Goal: Transaction & Acquisition: Book appointment/travel/reservation

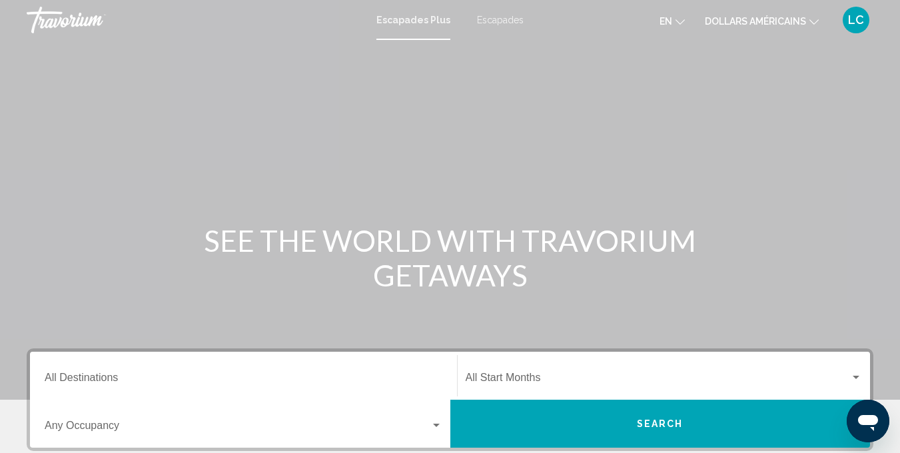
click at [485, 20] on font "Escapades" at bounding box center [500, 20] width 47 height 11
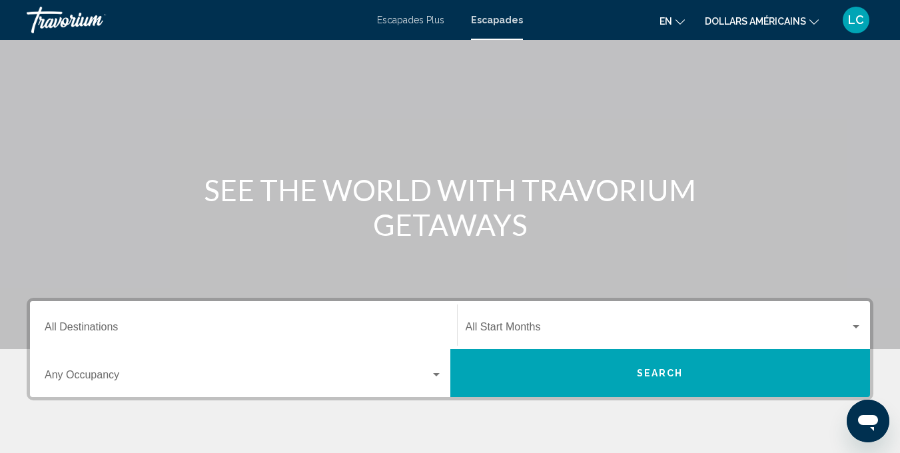
scroll to position [255, 0]
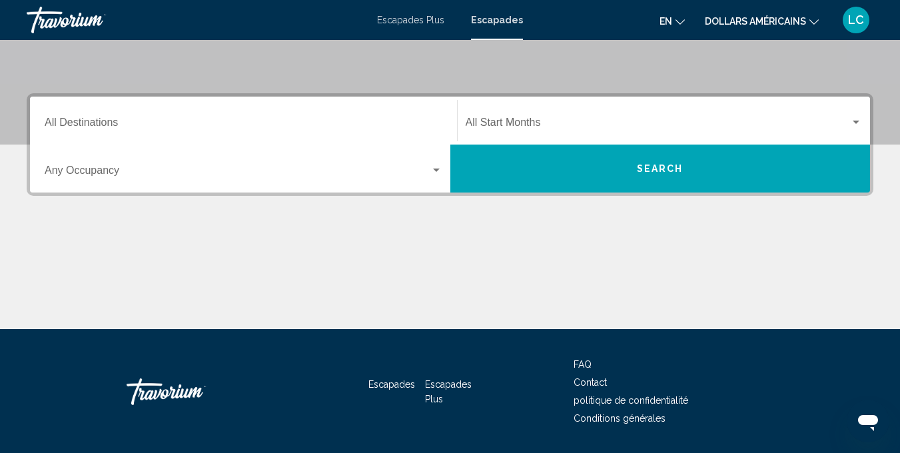
click at [337, 127] on input "Destination All Destinations" at bounding box center [244, 125] width 398 height 12
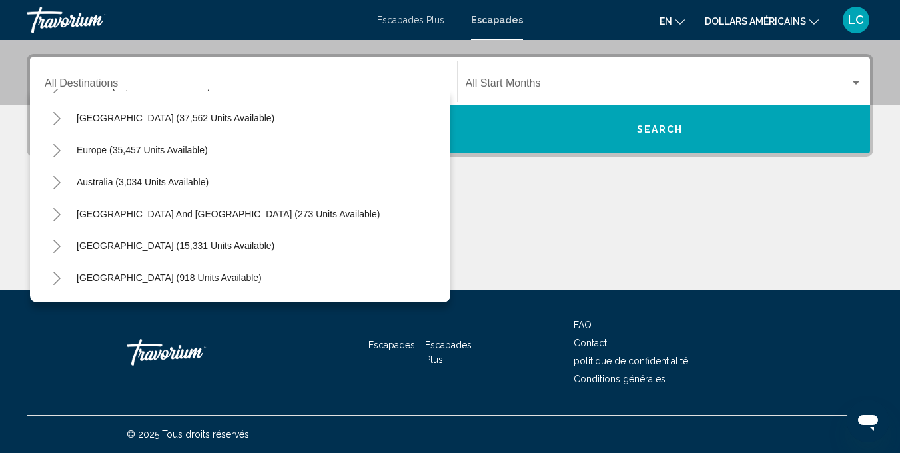
scroll to position [126, 0]
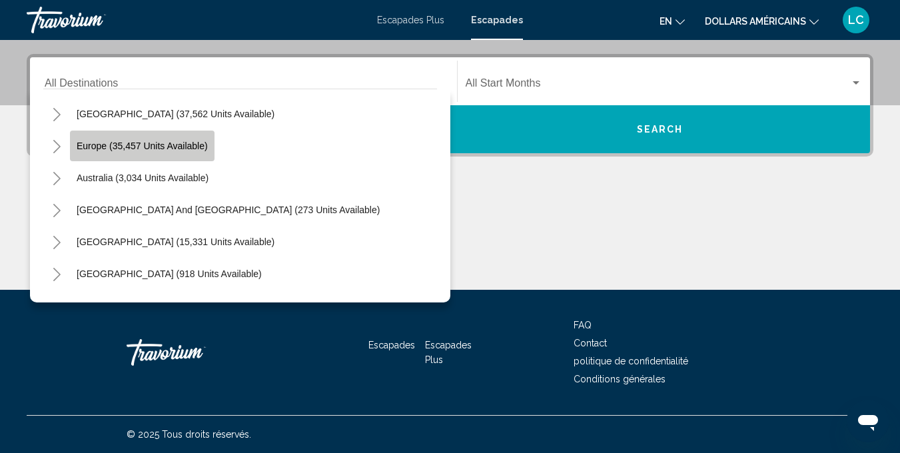
click at [179, 149] on span "Europe (35,457 units available)" at bounding box center [142, 146] width 131 height 11
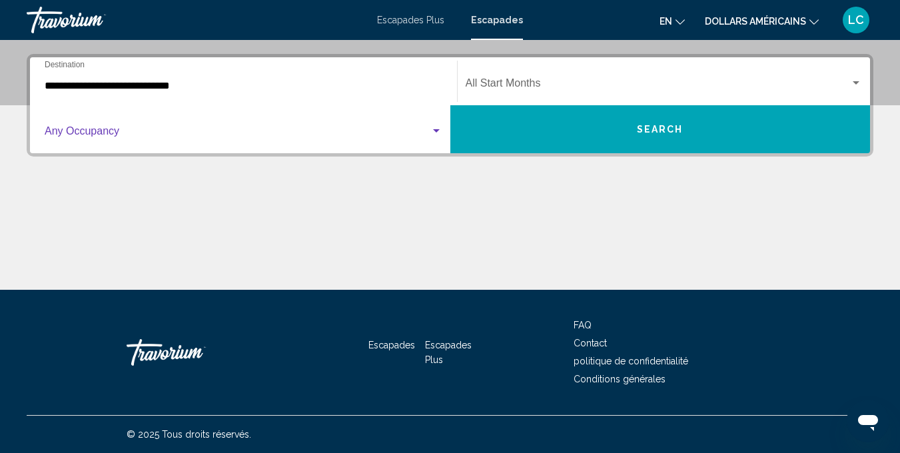
click at [433, 129] on div "Search widget" at bounding box center [436, 130] width 7 height 3
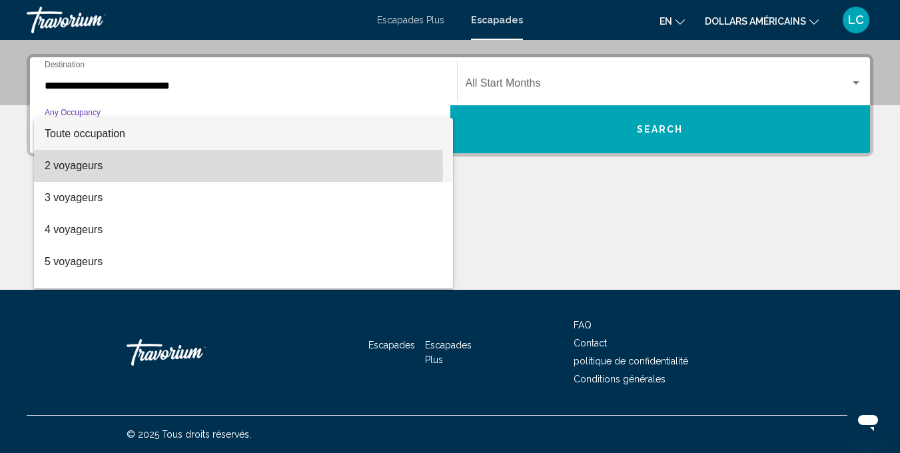
click at [109, 171] on span "2 voyageurs" at bounding box center [244, 166] width 398 height 32
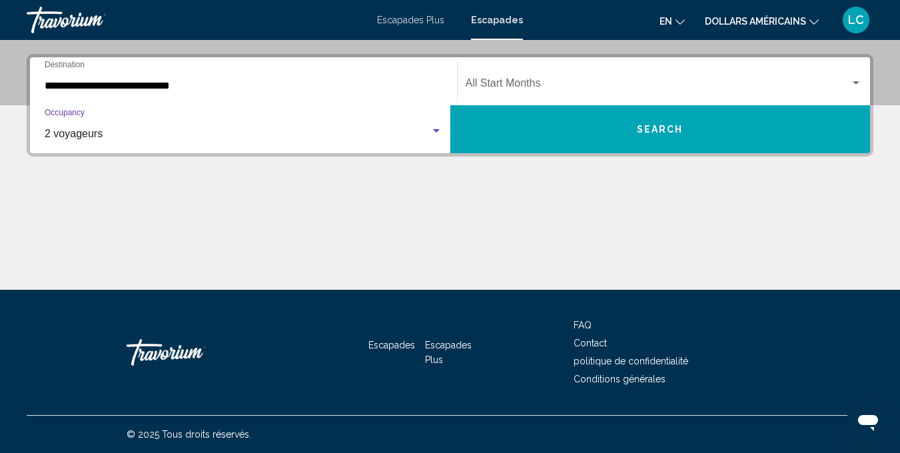
click at [261, 84] on input "**********" at bounding box center [244, 86] width 398 height 12
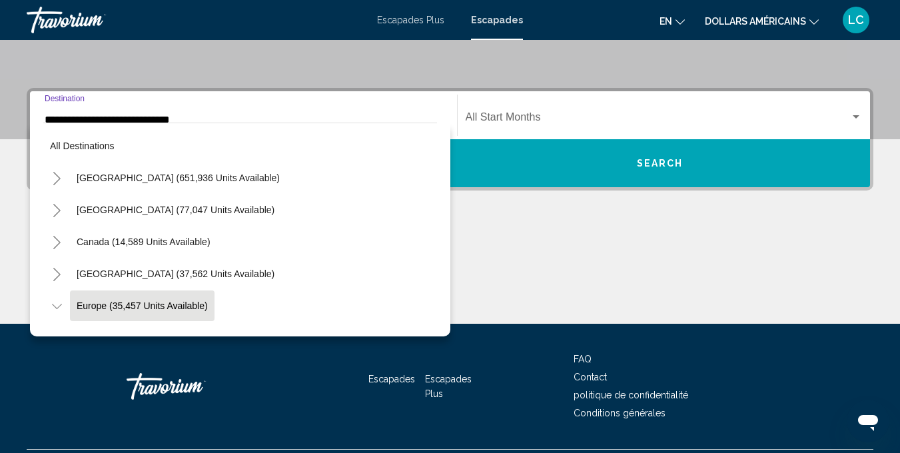
scroll to position [79, 0]
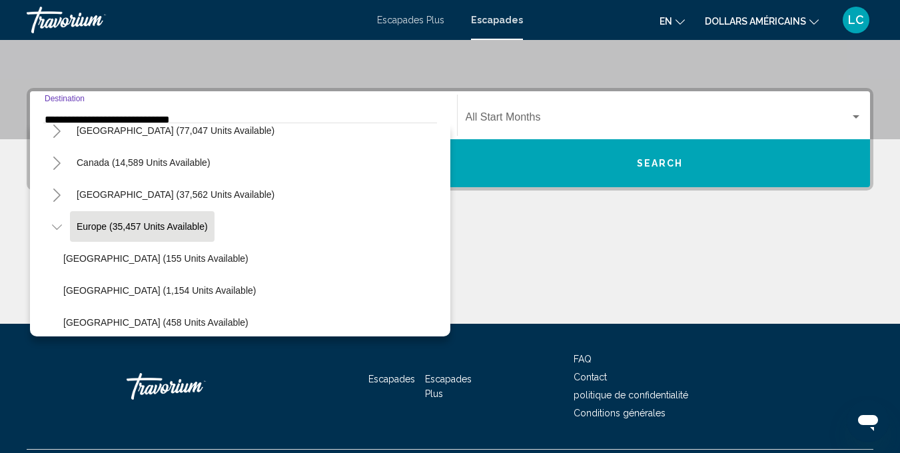
click at [60, 227] on icon "Toggle Europe (35,457 units available)" at bounding box center [57, 227] width 10 height 13
click at [54, 229] on icon "Toggle Europe (35,457 units available)" at bounding box center [57, 227] width 10 height 13
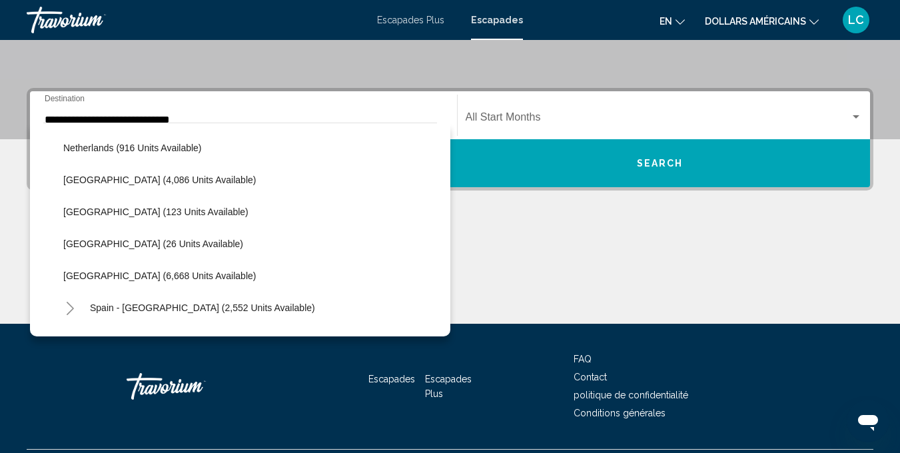
scroll to position [627, 0]
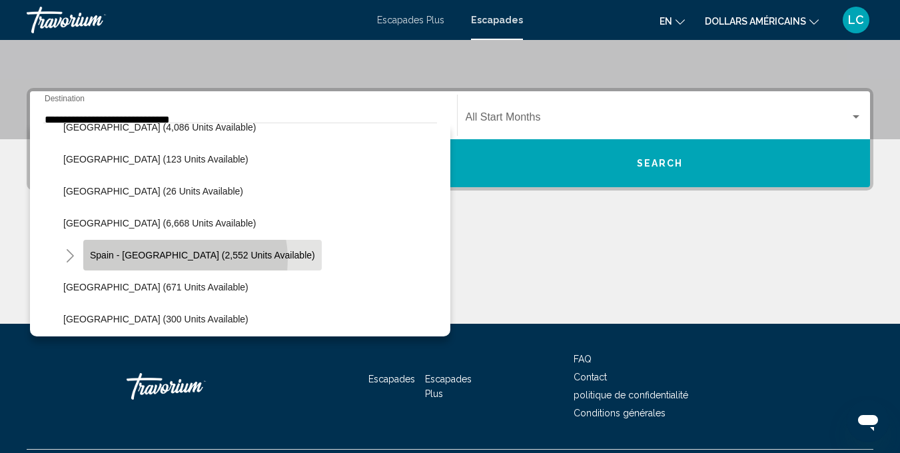
click at [165, 260] on span "Spain - Canary Islands (2,552 units available)" at bounding box center [202, 255] width 225 height 11
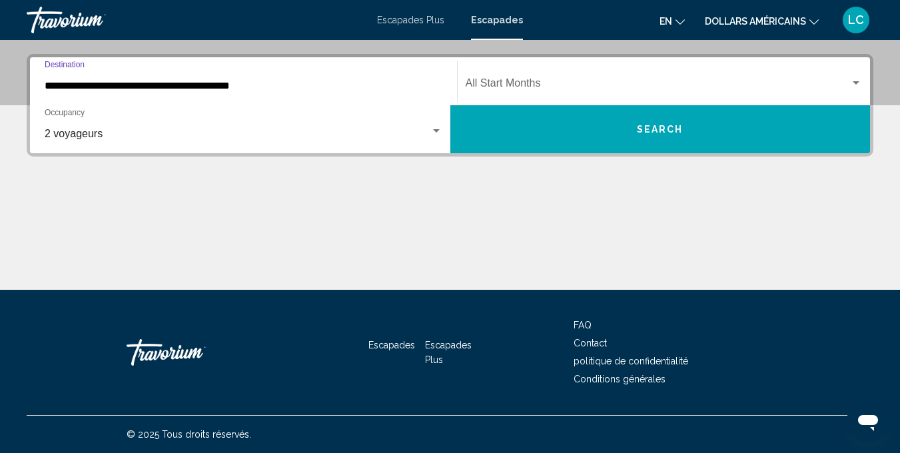
click at [117, 90] on input "**********" at bounding box center [244, 86] width 398 height 12
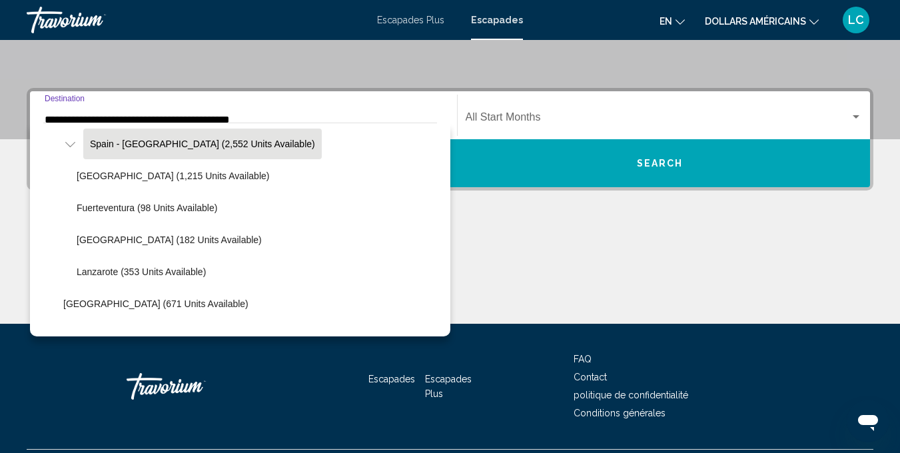
scroll to position [738, 0]
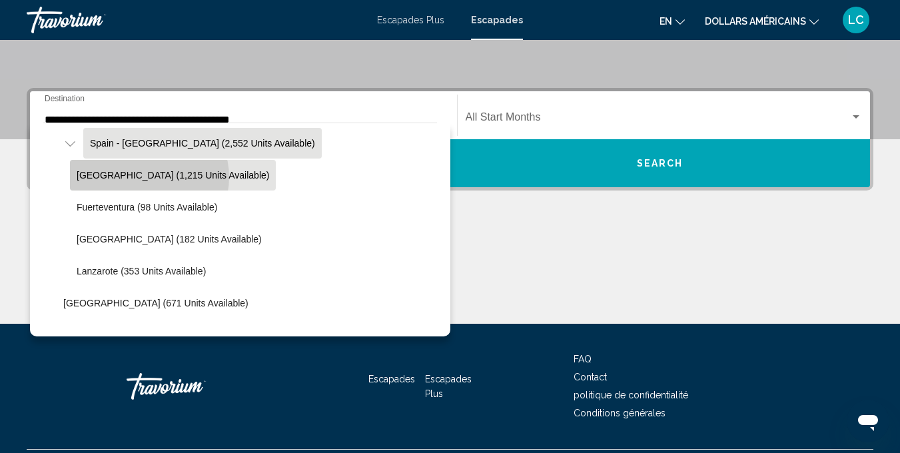
click at [149, 177] on span "Tenerife (1,215 units available)" at bounding box center [173, 175] width 193 height 11
type input "**********"
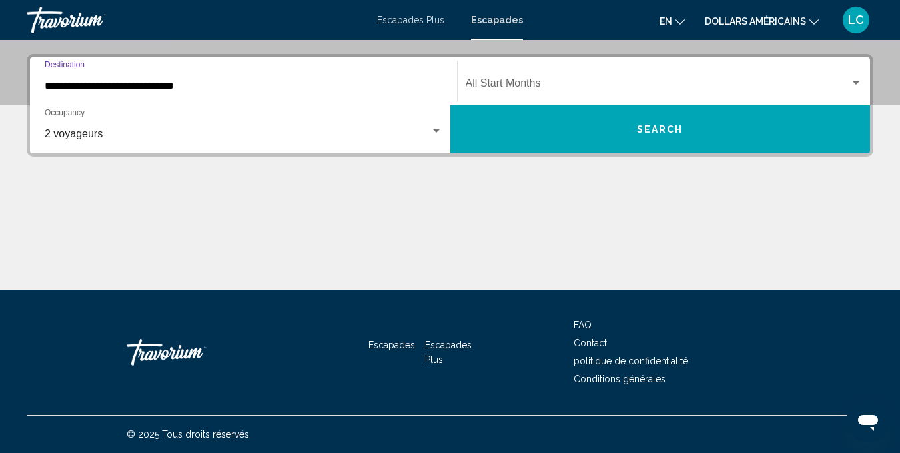
click at [435, 133] on div "Search widget" at bounding box center [437, 131] width 12 height 11
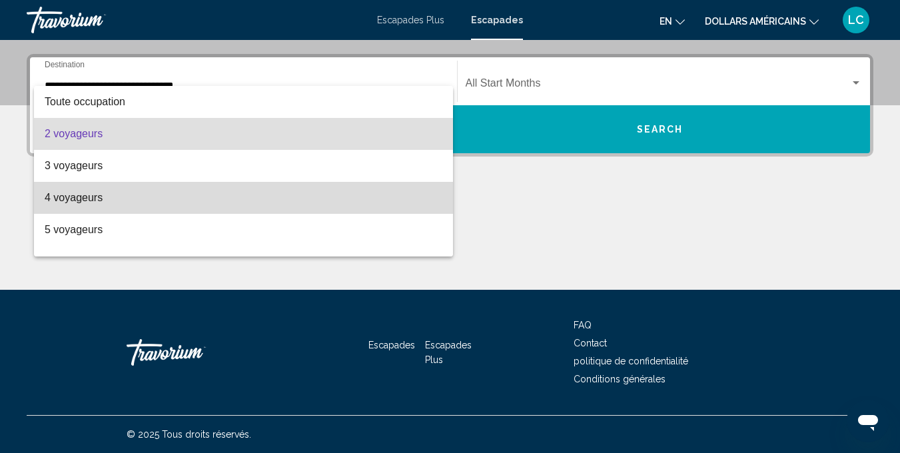
click at [407, 197] on span "4 voyageurs" at bounding box center [244, 198] width 398 height 32
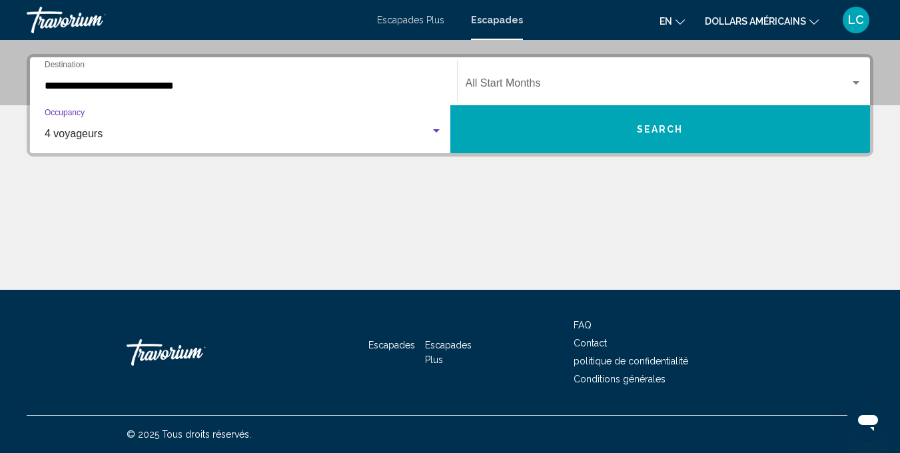
click at [556, 224] on div "Contenu principal" at bounding box center [450, 240] width 847 height 100
click at [629, 89] on span "Search widget" at bounding box center [658, 86] width 385 height 12
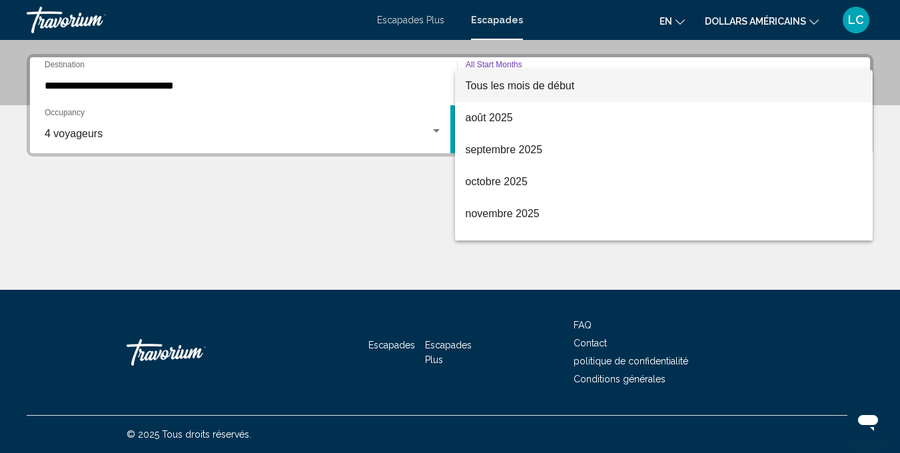
click at [335, 223] on div at bounding box center [450, 226] width 900 height 453
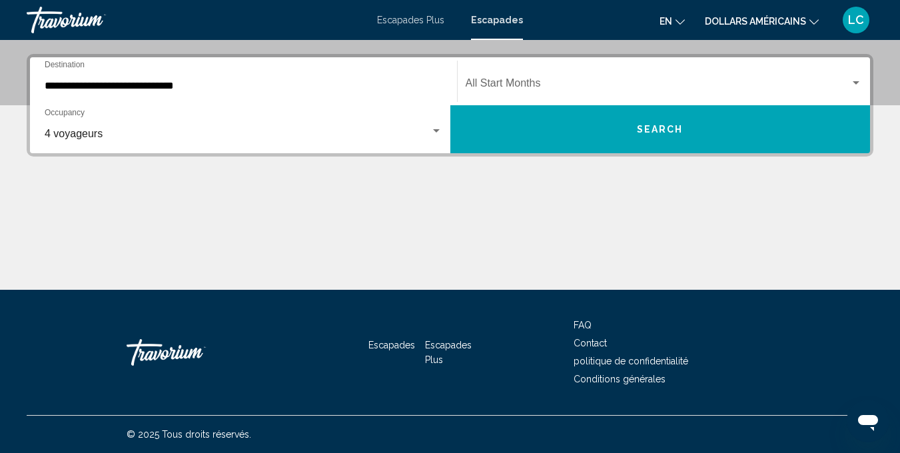
click at [614, 135] on button "Search" at bounding box center [661, 129] width 421 height 48
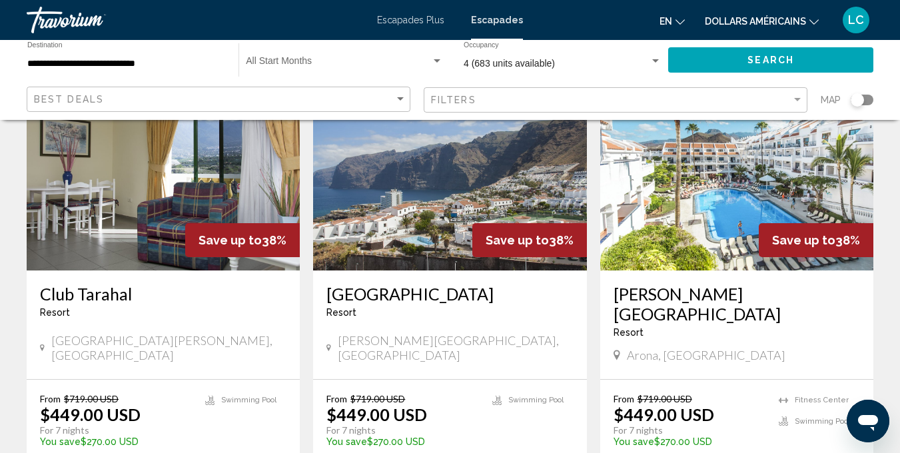
scroll to position [125, 0]
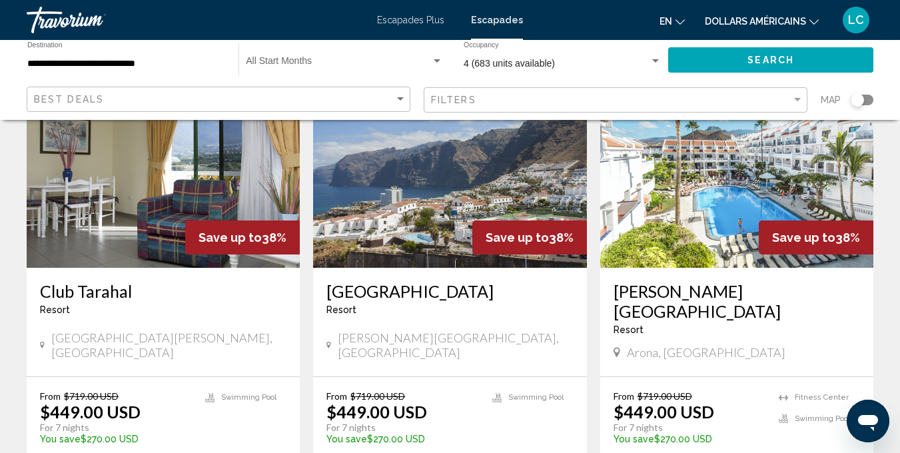
click at [591, 92] on div "Filters" at bounding box center [617, 100] width 373 height 25
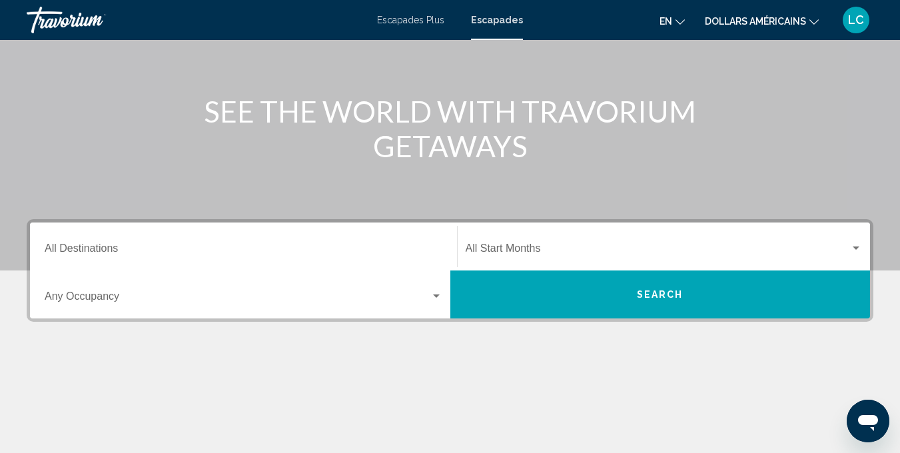
click at [137, 243] on div "Destination All Destinations" at bounding box center [244, 247] width 398 height 42
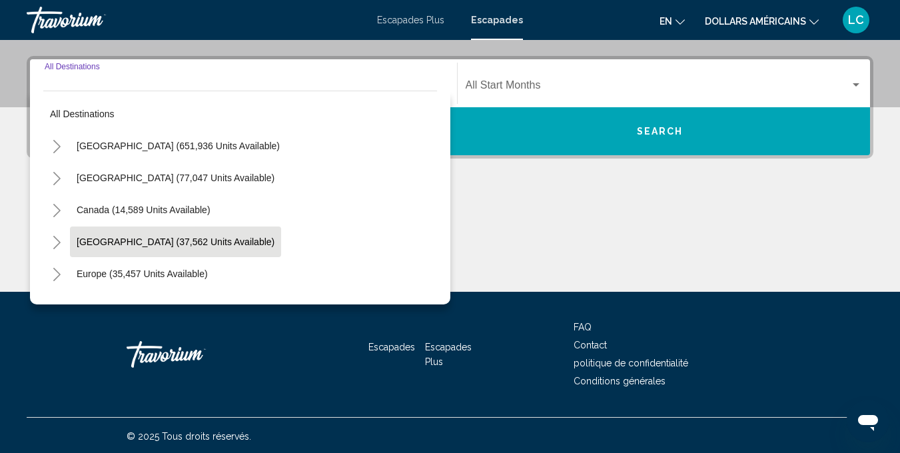
scroll to position [295, 0]
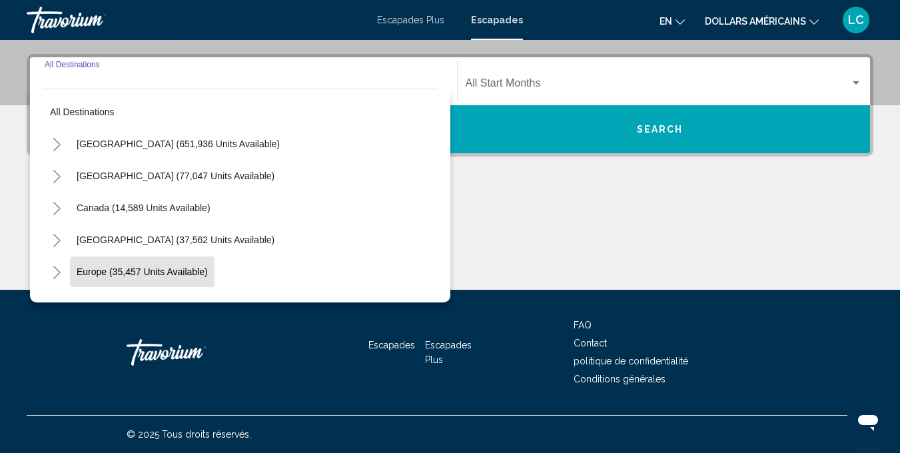
click at [173, 272] on span "Europe (35,457 units available)" at bounding box center [142, 272] width 131 height 11
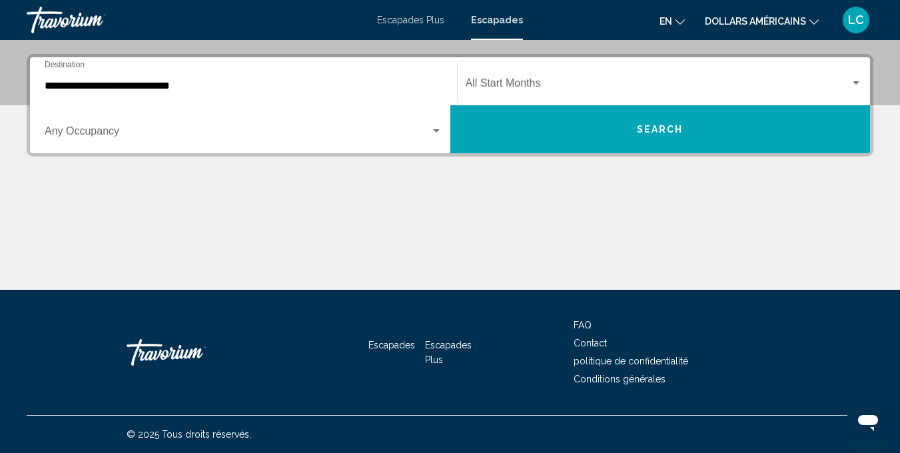
click at [99, 93] on div "**********" at bounding box center [244, 82] width 398 height 42
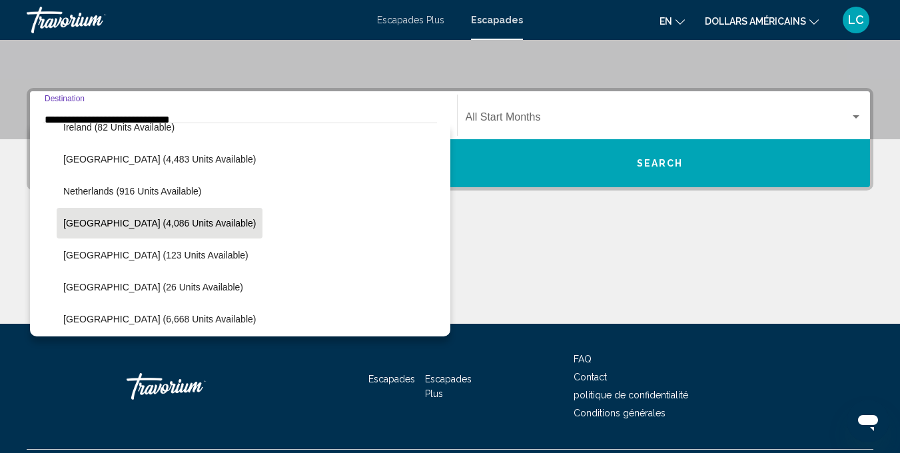
scroll to position [532, 0]
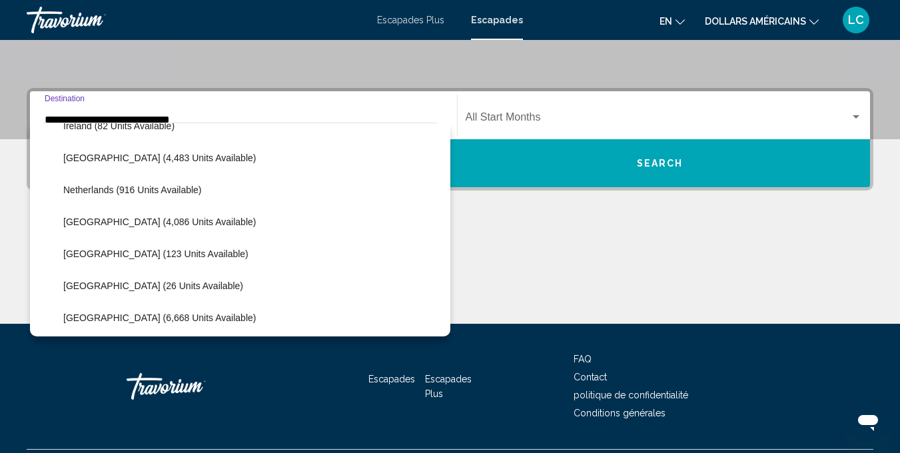
click at [173, 312] on button "Spain (6,668 units available)" at bounding box center [160, 318] width 206 height 31
type input "**********"
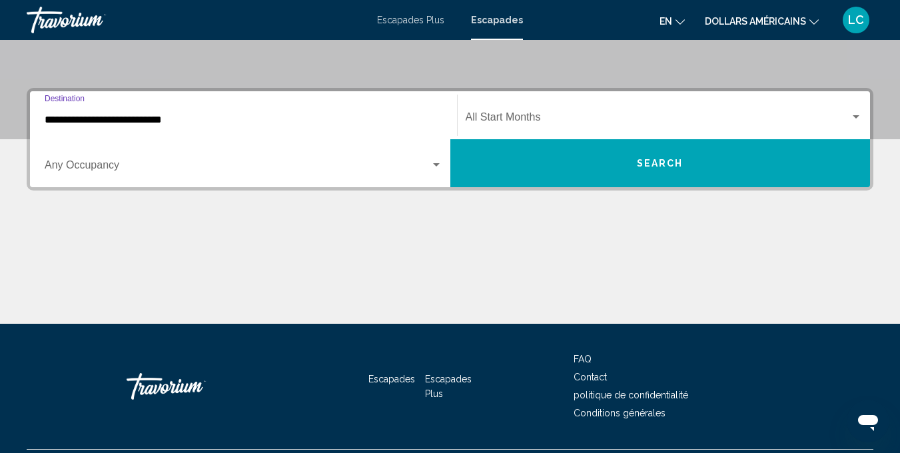
scroll to position [295, 0]
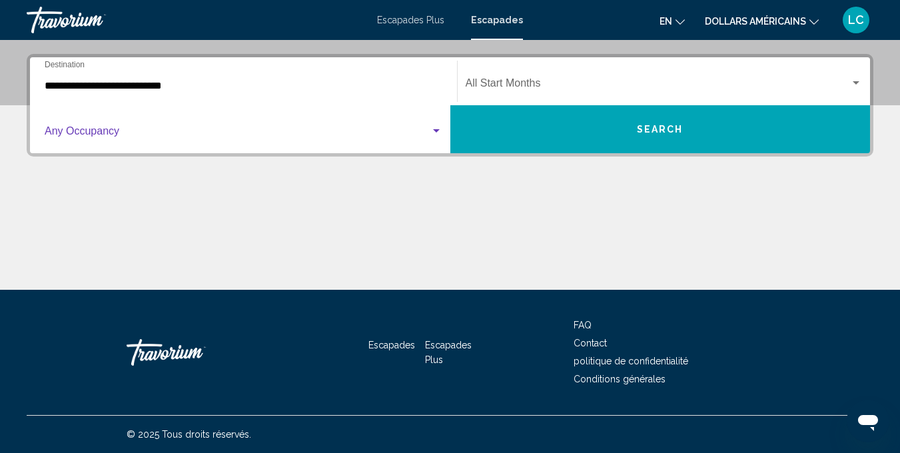
click at [195, 135] on span "Search widget" at bounding box center [238, 134] width 386 height 12
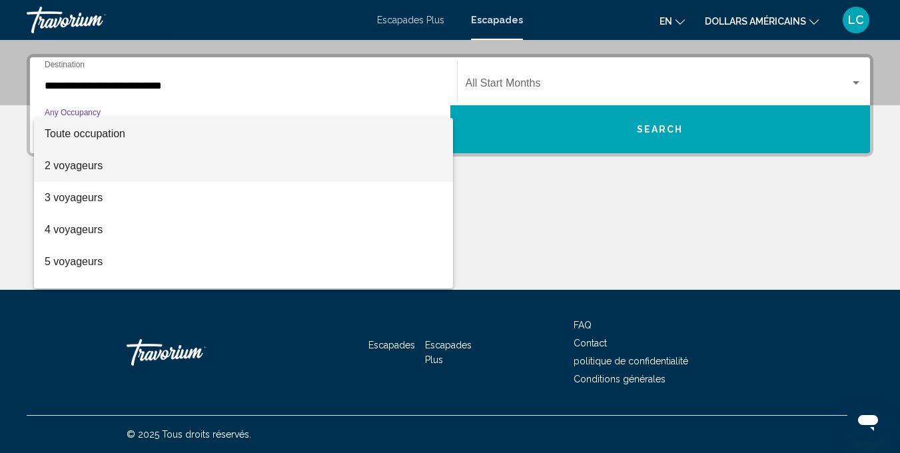
click at [185, 162] on span "2 voyageurs" at bounding box center [244, 166] width 398 height 32
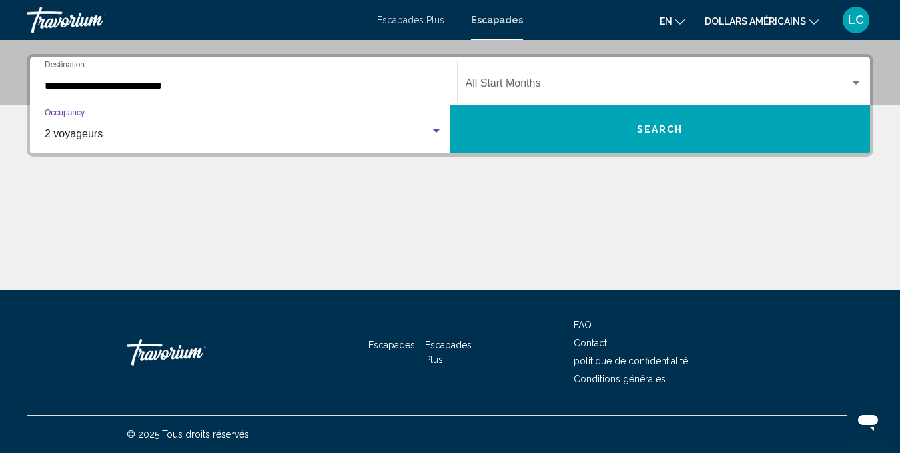
click at [553, 140] on button "Search" at bounding box center [661, 129] width 421 height 48
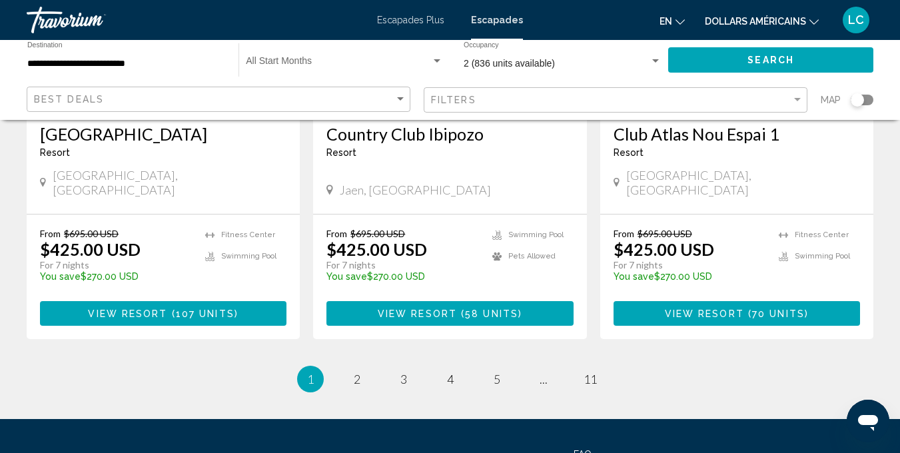
scroll to position [1760, 0]
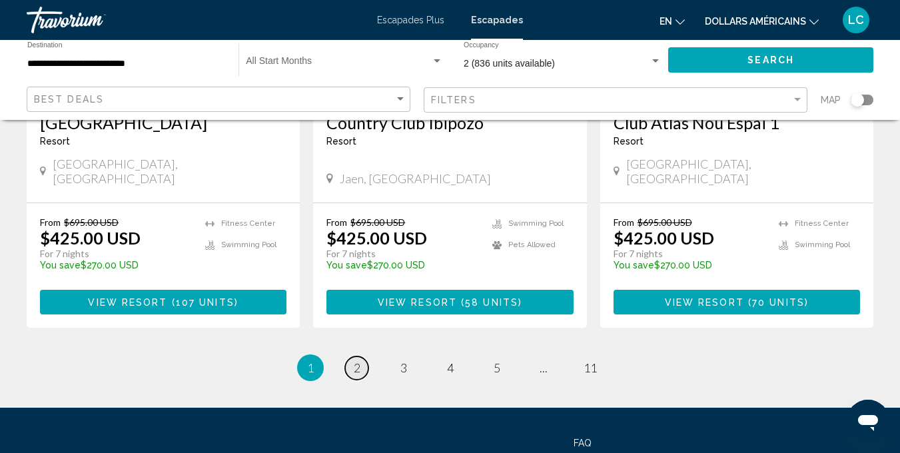
click at [361, 357] on link "page 2" at bounding box center [356, 368] width 23 height 23
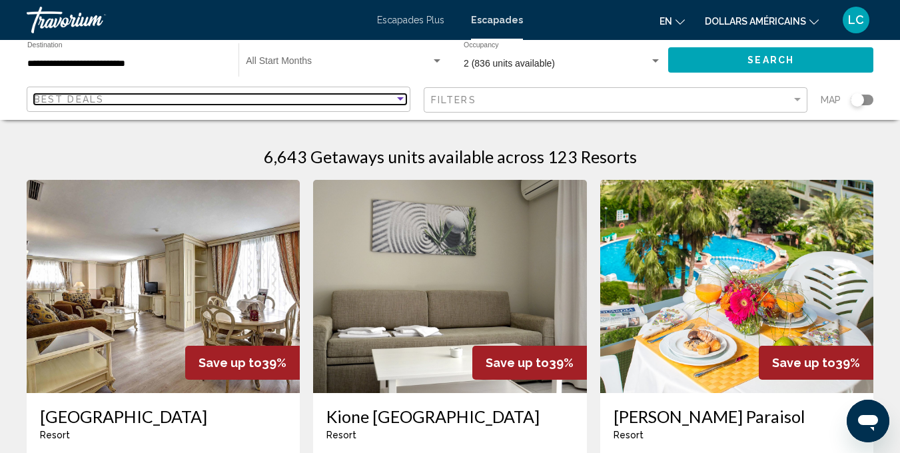
click at [401, 100] on div "Sort by" at bounding box center [400, 98] width 7 height 3
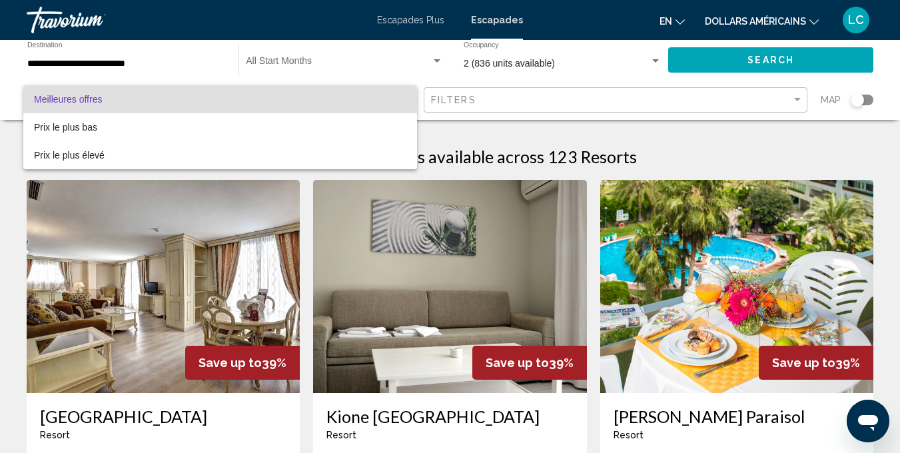
click at [401, 100] on span "Meilleures offres" at bounding box center [220, 99] width 373 height 28
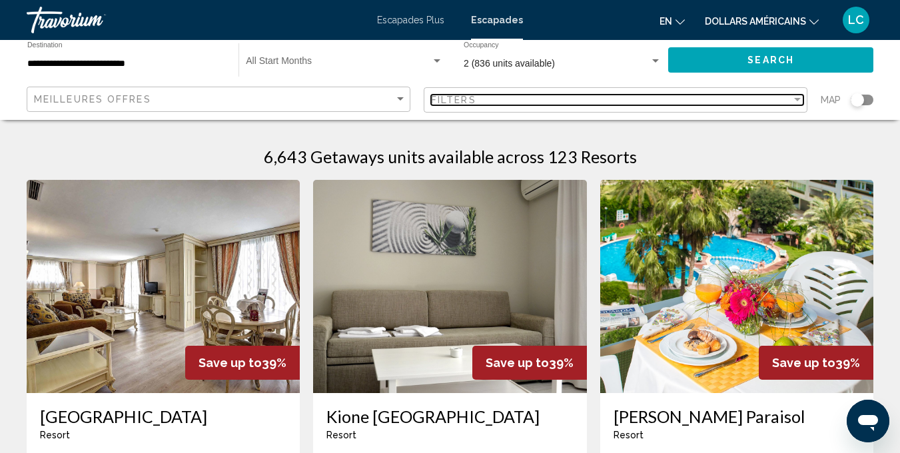
click at [795, 97] on div "Filter" at bounding box center [798, 100] width 12 height 11
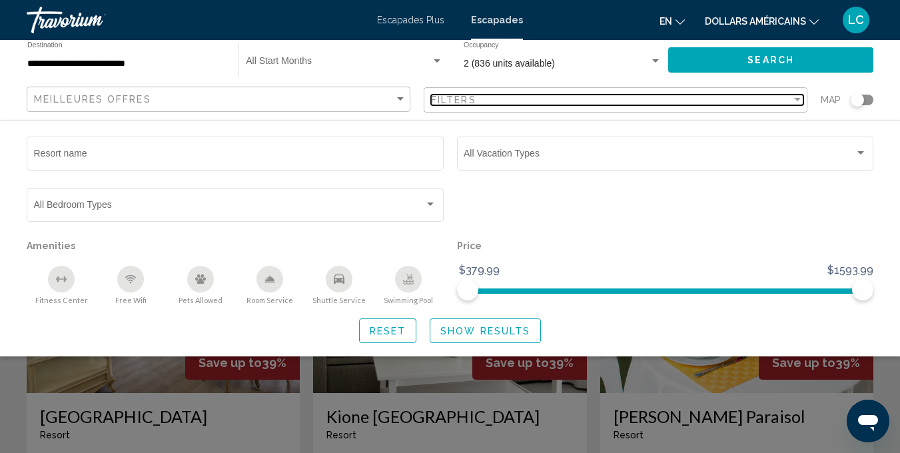
click at [795, 97] on div "Filter" at bounding box center [798, 100] width 12 height 11
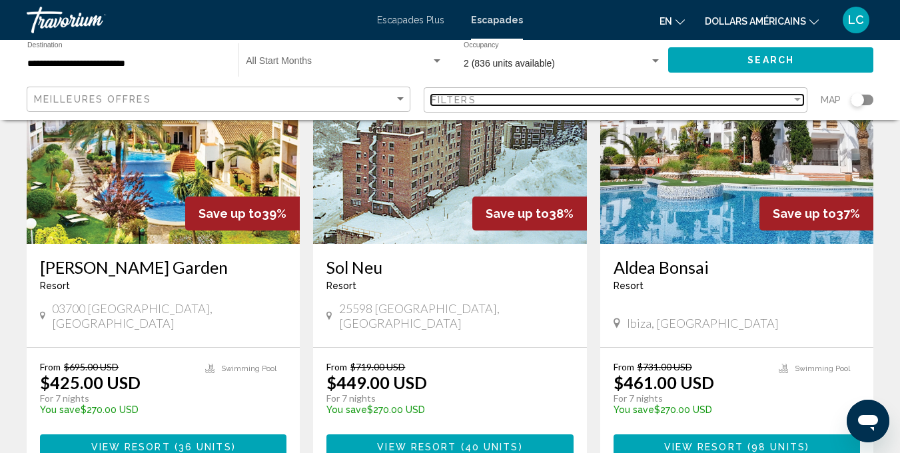
scroll to position [634, 0]
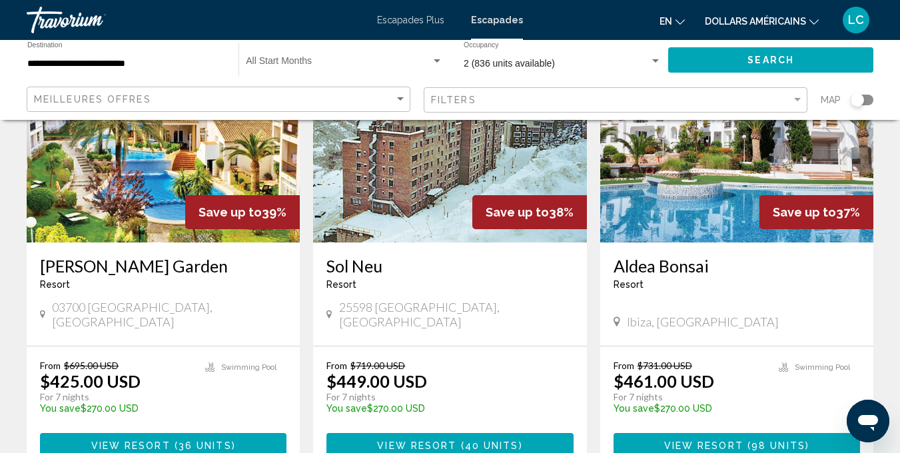
click at [713, 441] on span "View Resort" at bounding box center [703, 446] width 79 height 11
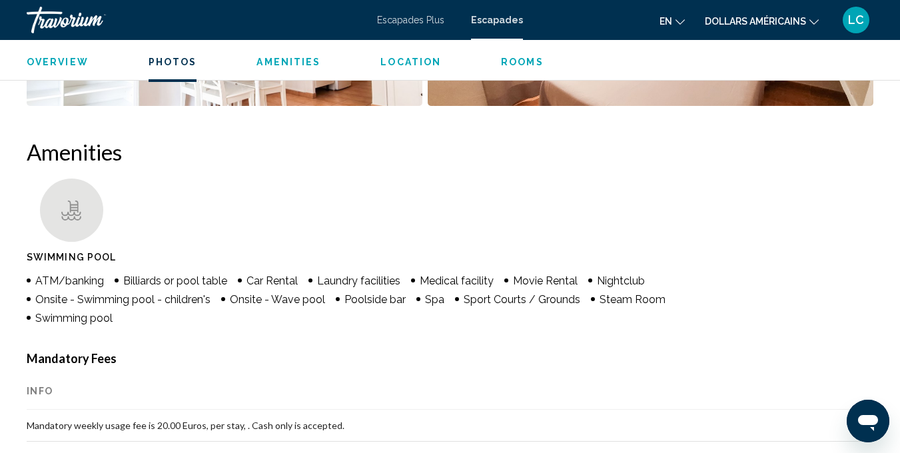
scroll to position [1208, 0]
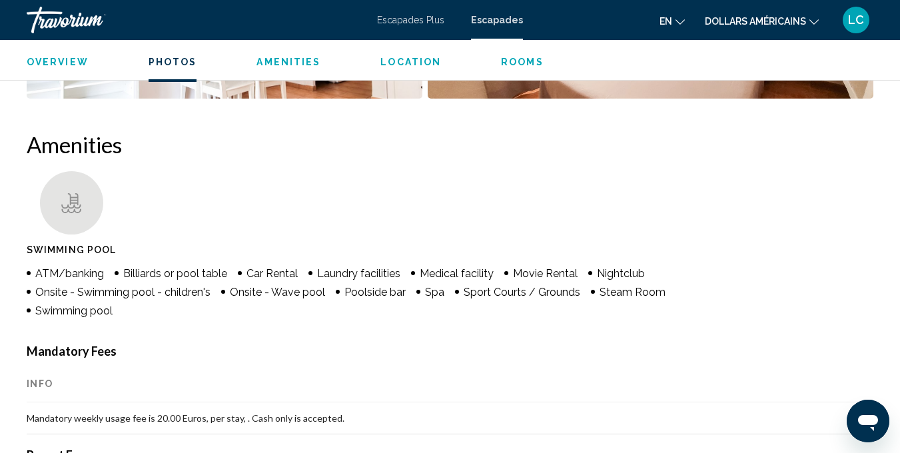
click at [682, 19] on icon "Changer de langue" at bounding box center [680, 21] width 9 height 9
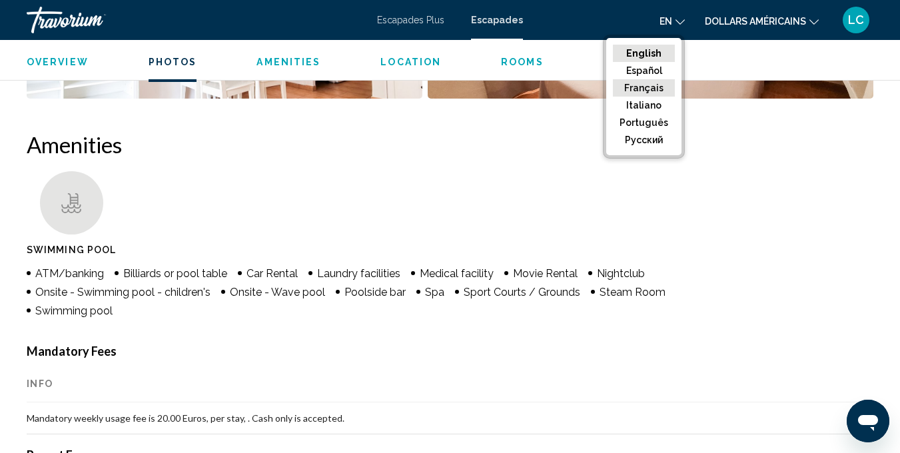
click at [658, 88] on button "Français" at bounding box center [644, 87] width 62 height 17
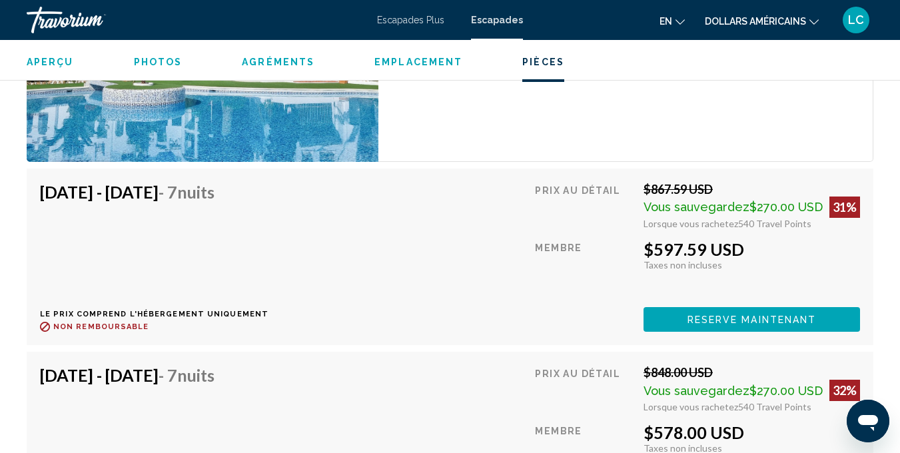
scroll to position [2890, 0]
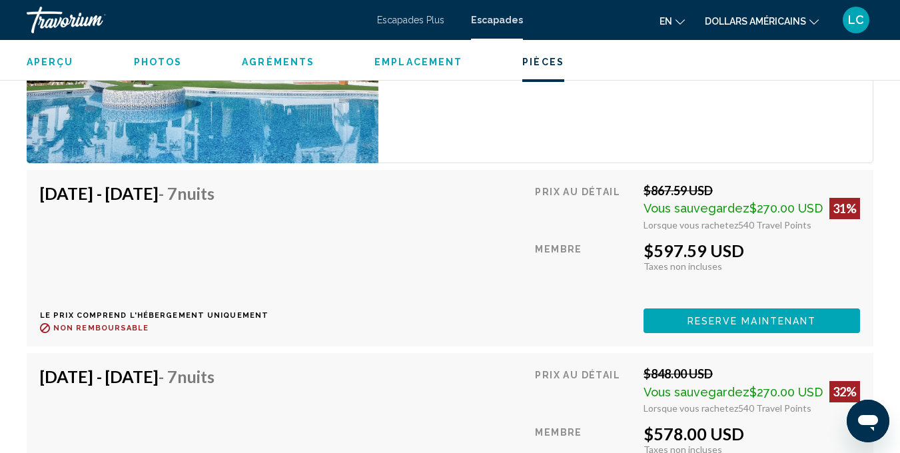
click at [724, 313] on button "Reserve maintenant" at bounding box center [752, 321] width 217 height 25
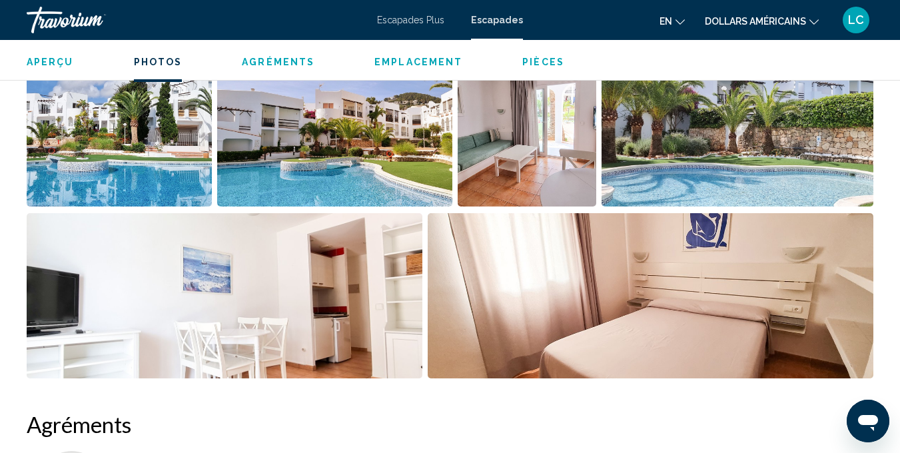
scroll to position [986, 0]
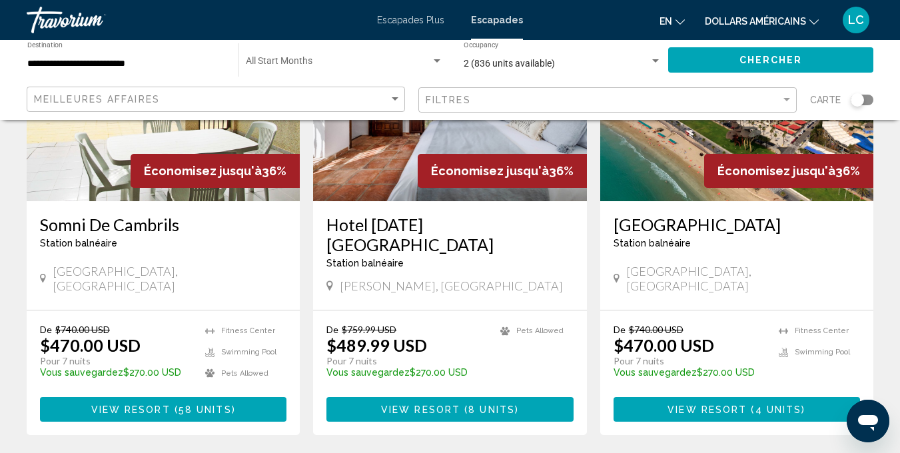
scroll to position [1667, 0]
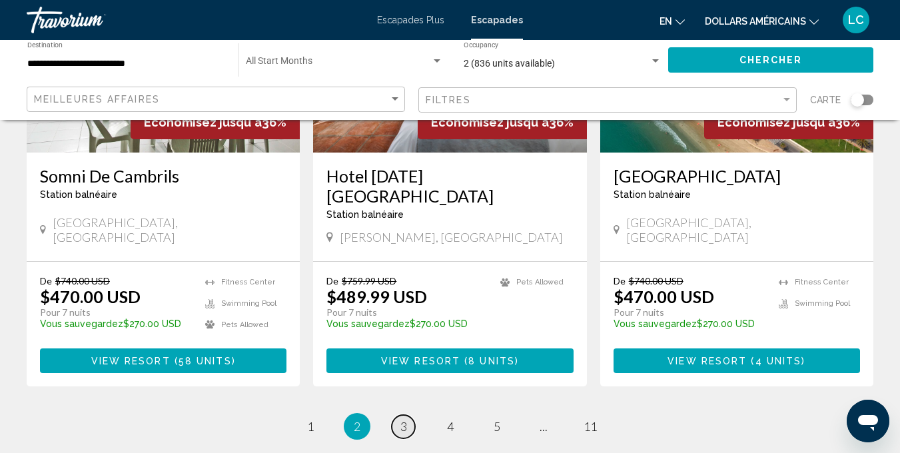
click at [407, 415] on link "page 3" at bounding box center [403, 426] width 23 height 23
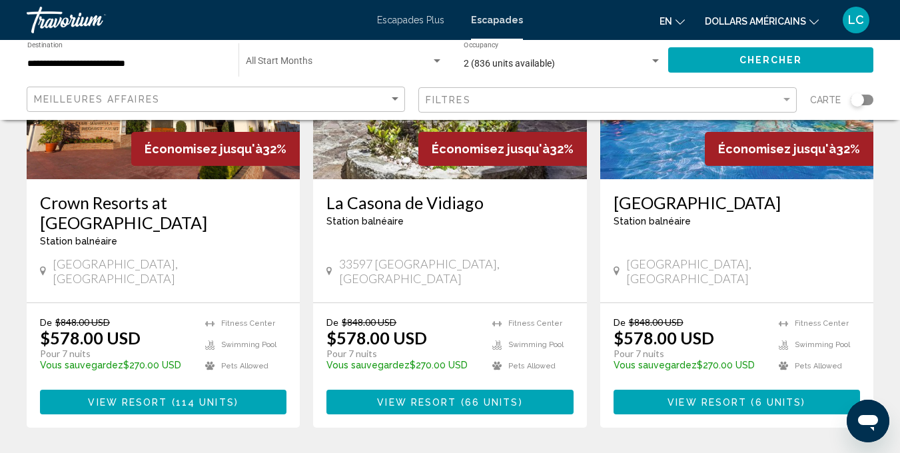
scroll to position [1800, 0]
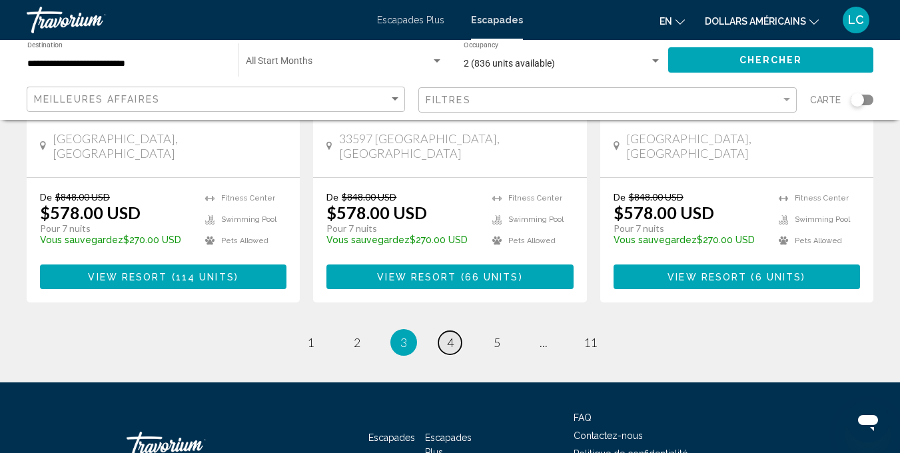
click at [451, 335] on span "4" at bounding box center [450, 342] width 7 height 15
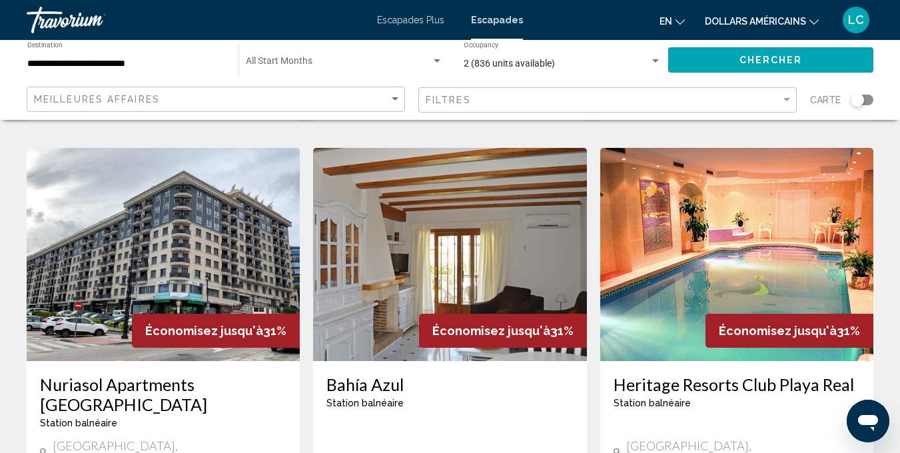
scroll to position [1031, 0]
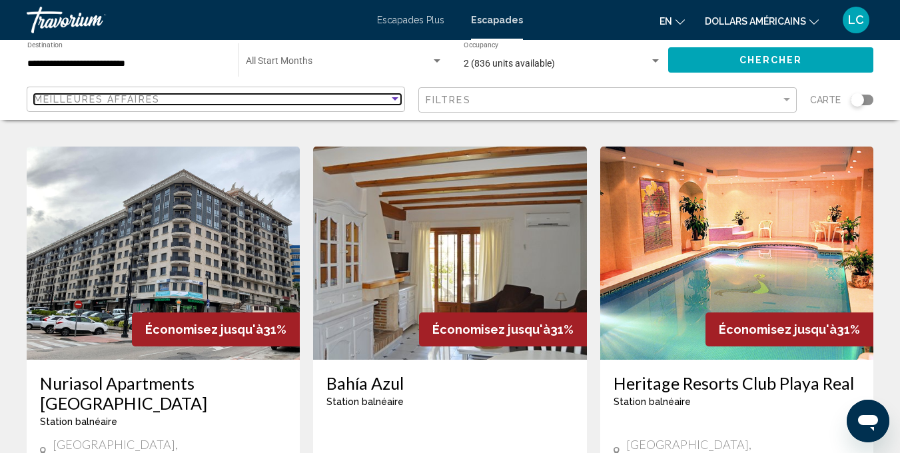
click at [390, 97] on div "Sort by" at bounding box center [395, 99] width 12 height 11
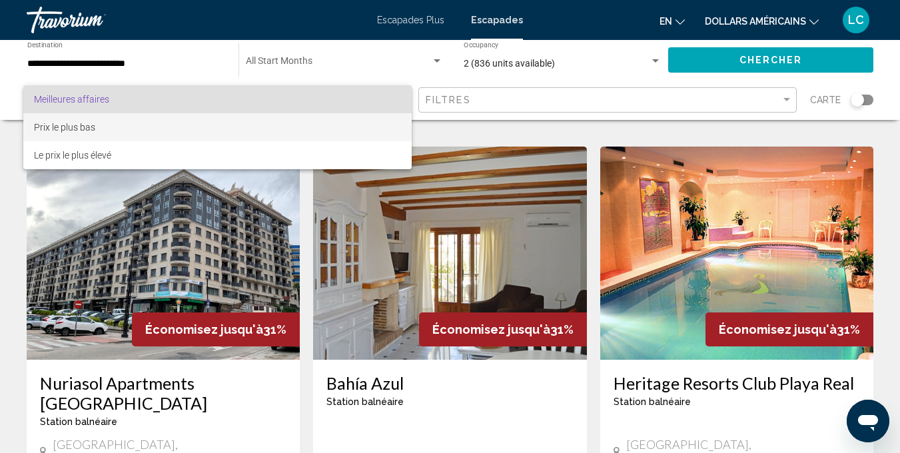
click at [383, 121] on span "Prix le plus bas" at bounding box center [217, 127] width 367 height 28
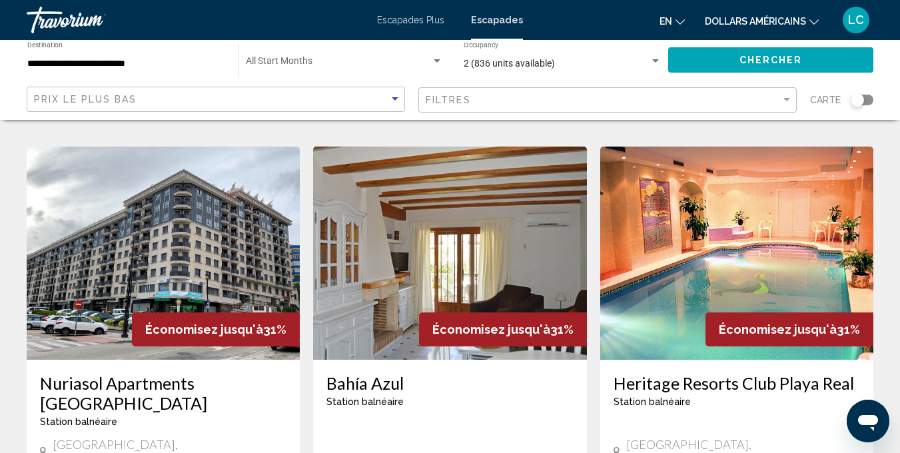
click at [738, 59] on button "Chercher" at bounding box center [770, 59] width 205 height 25
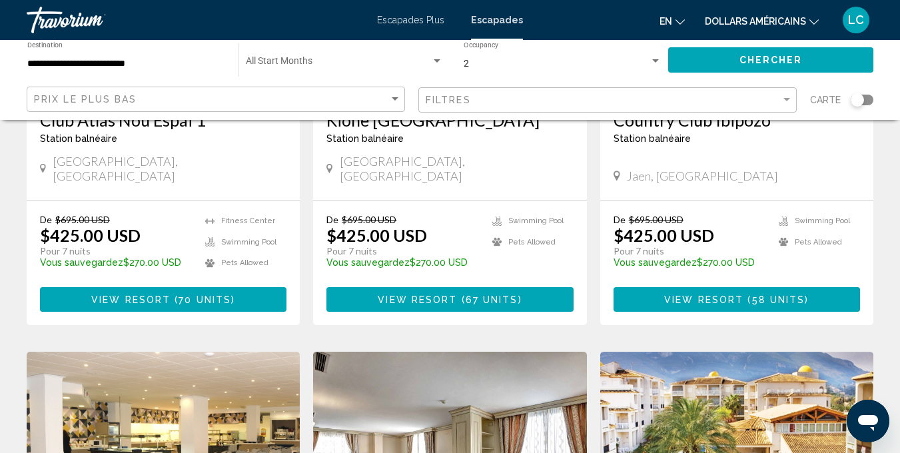
scroll to position [1671, 0]
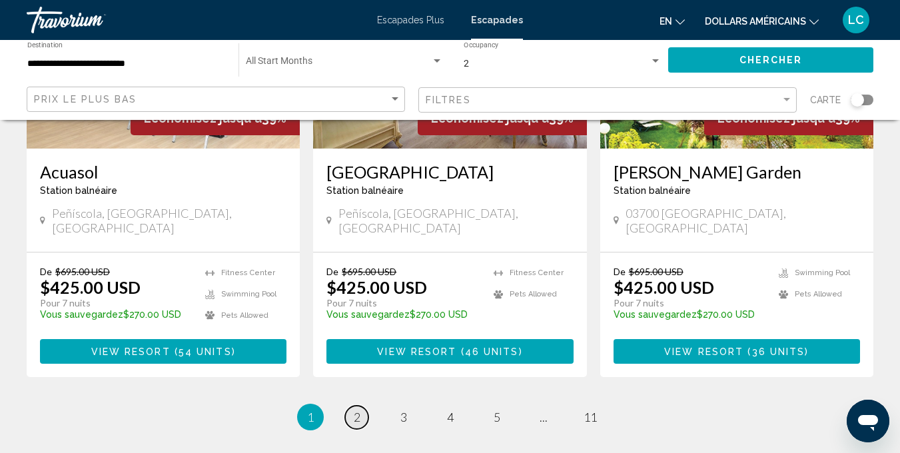
click at [355, 410] on span "2" at bounding box center [357, 417] width 7 height 15
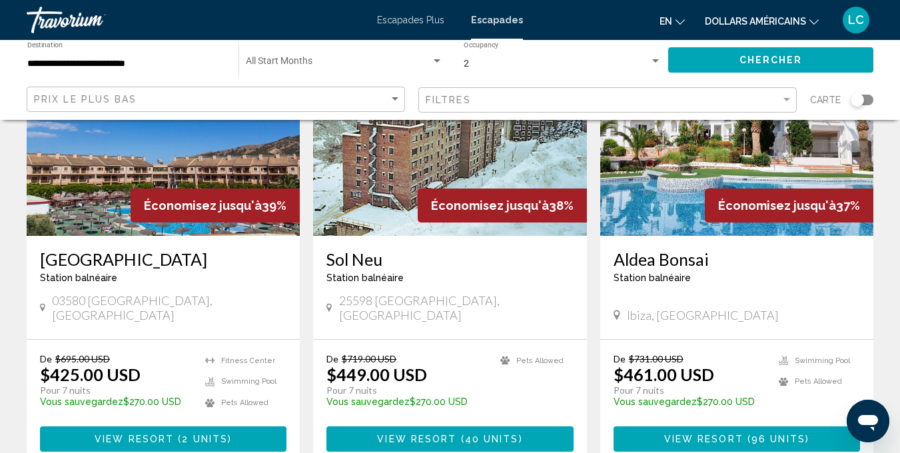
scroll to position [665, 0]
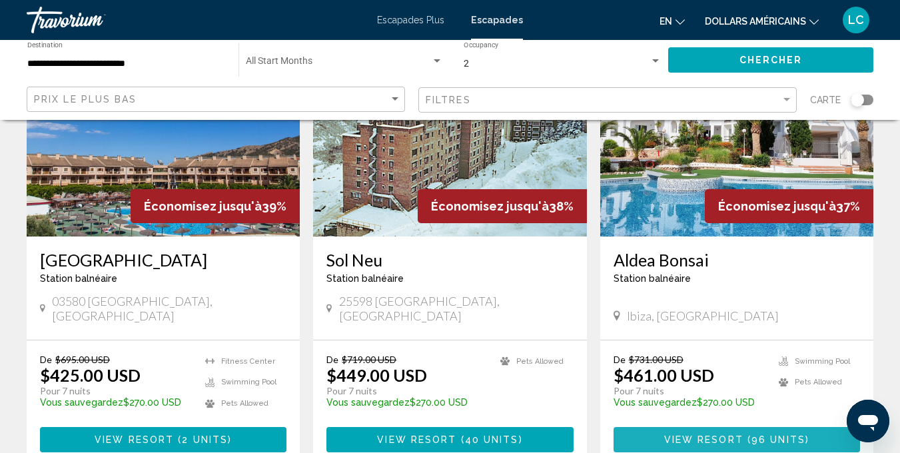
click at [674, 435] on span "View Resort" at bounding box center [703, 440] width 79 height 11
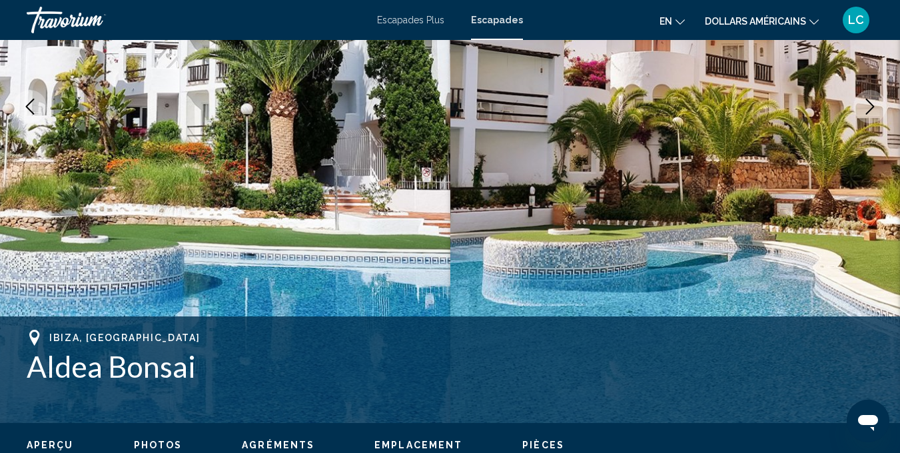
scroll to position [652, 0]
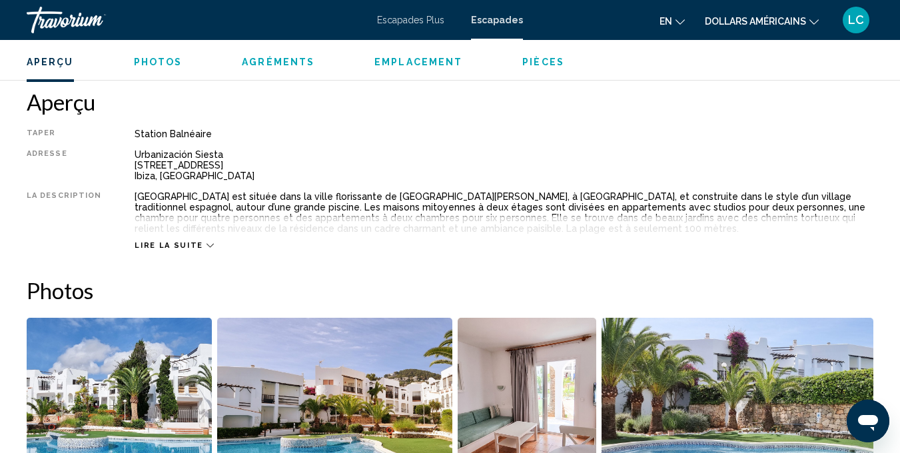
click at [670, 25] on font "en" at bounding box center [666, 21] width 13 height 11
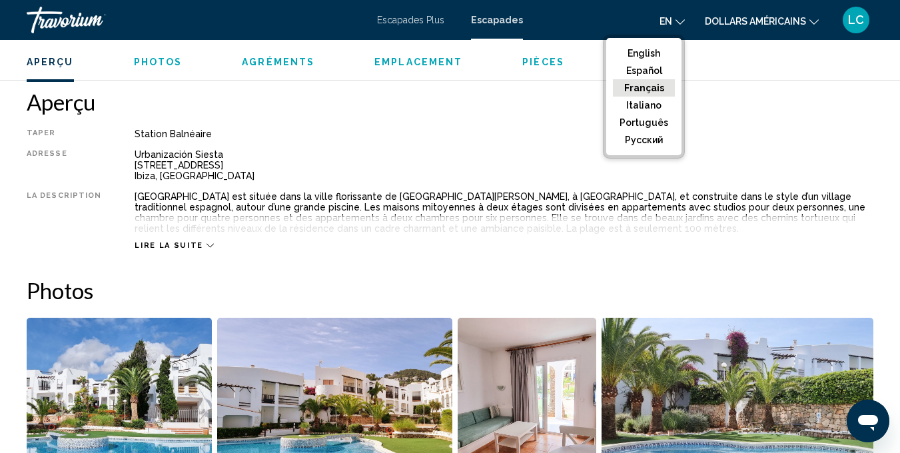
click at [643, 88] on button "Français" at bounding box center [644, 87] width 62 height 17
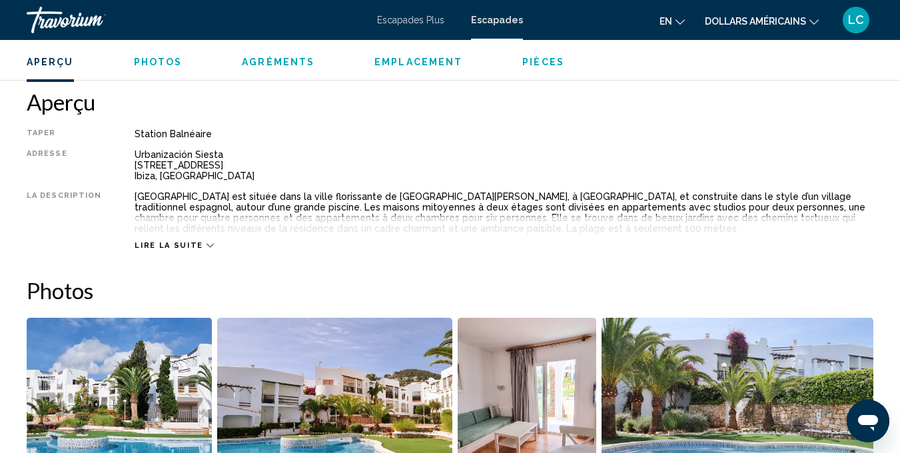
click at [620, 134] on div "Station balnéaire" at bounding box center [504, 134] width 739 height 11
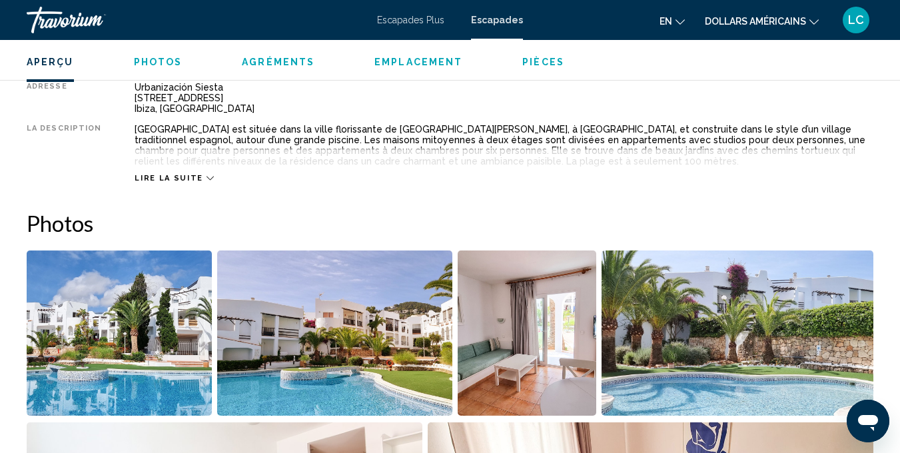
scroll to position [738, 0]
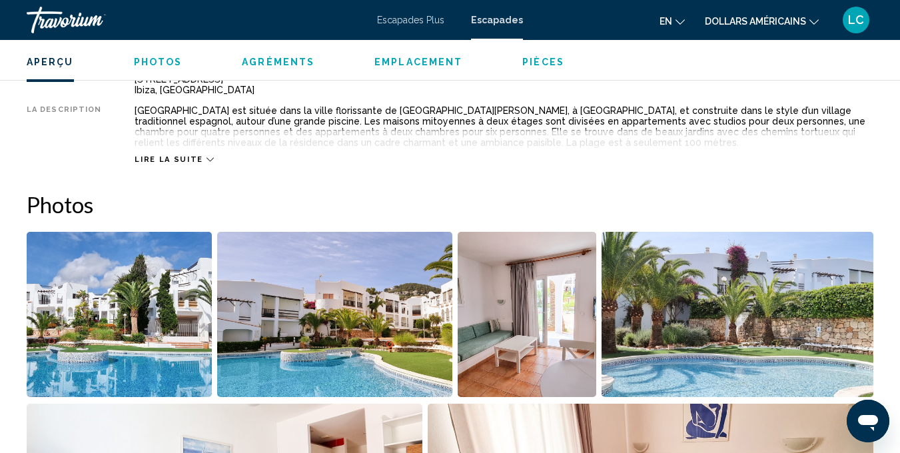
click at [171, 157] on span "Lire la suite" at bounding box center [169, 159] width 68 height 9
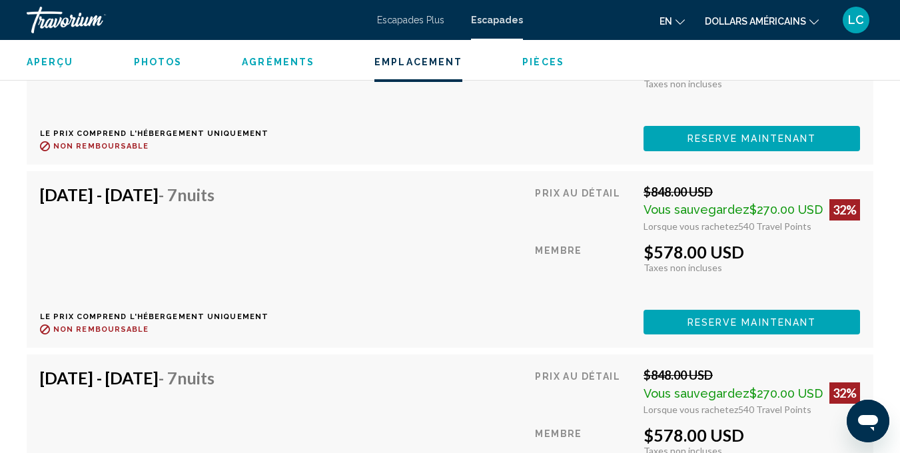
scroll to position [4358, 0]
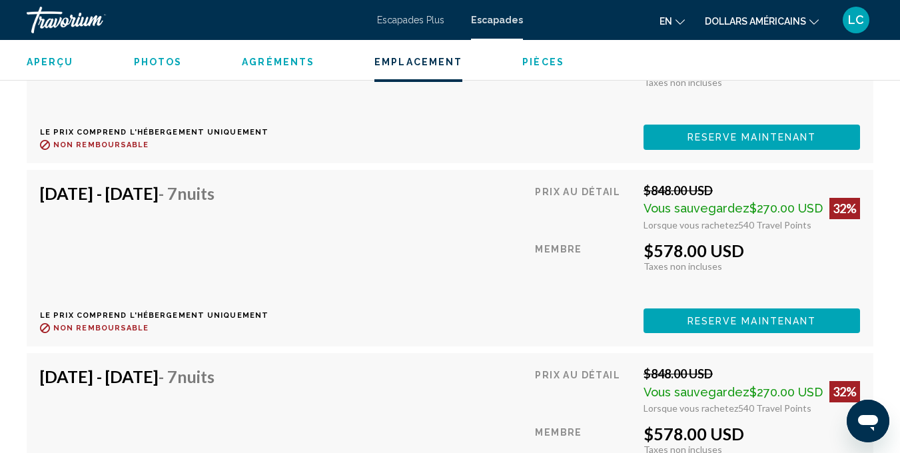
click at [409, 20] on font "Escapades Plus" at bounding box center [410, 20] width 67 height 11
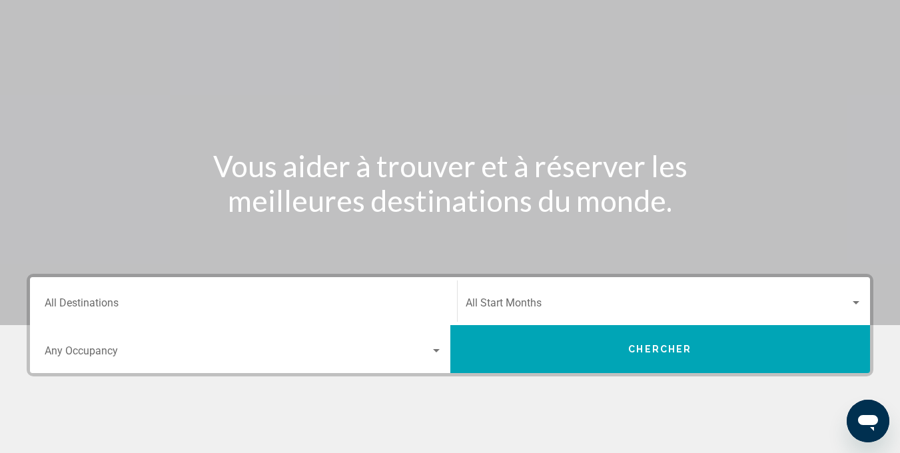
scroll to position [233, 0]
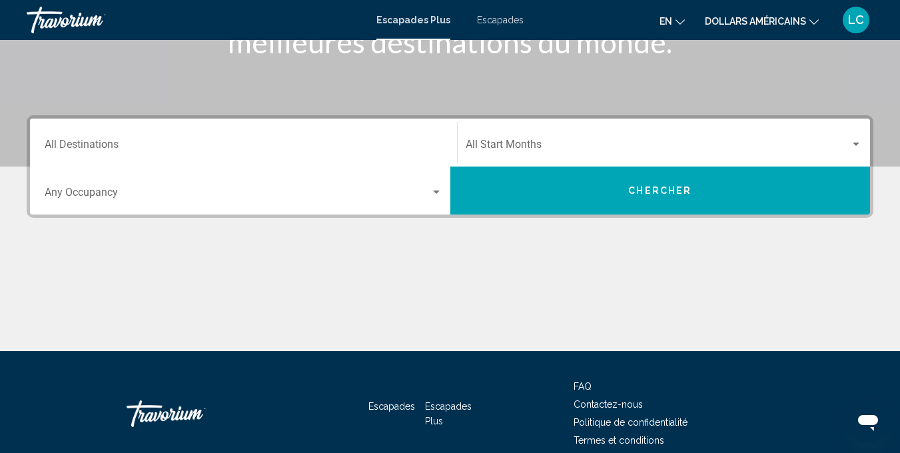
click at [223, 141] on input "Destination All Destinations" at bounding box center [244, 147] width 398 height 12
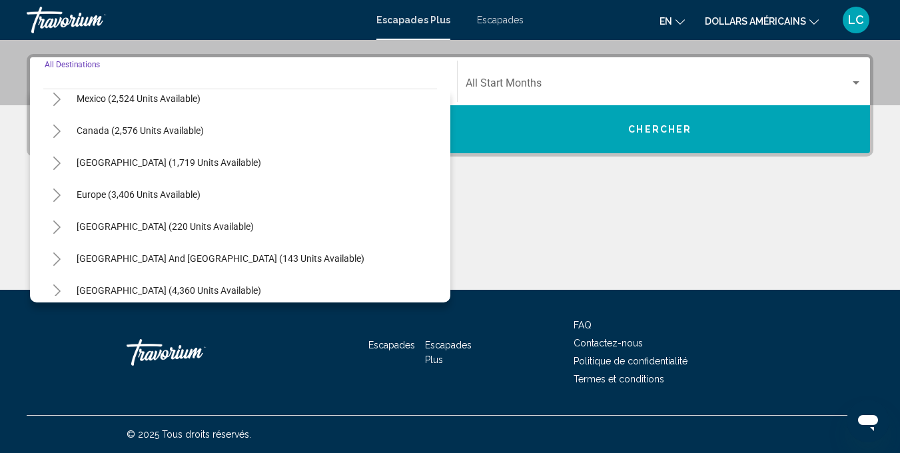
scroll to position [83, 0]
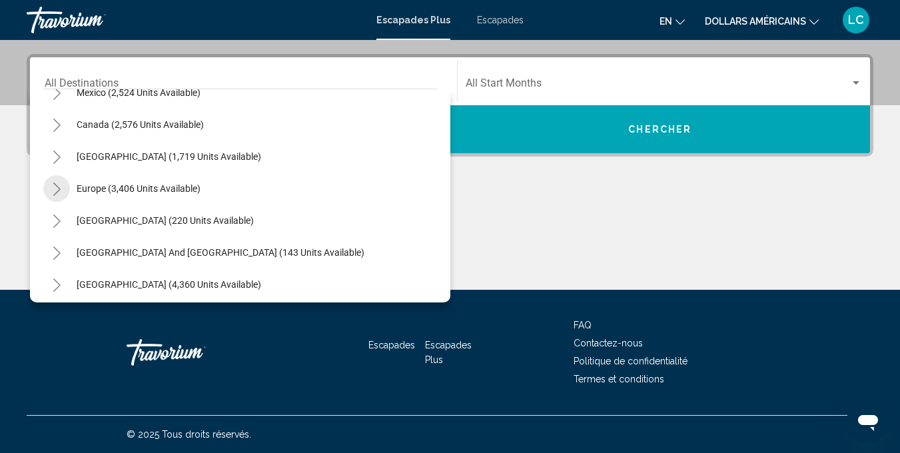
click at [58, 184] on icon "Toggle Europe (3,406 units available)" at bounding box center [57, 189] width 10 height 13
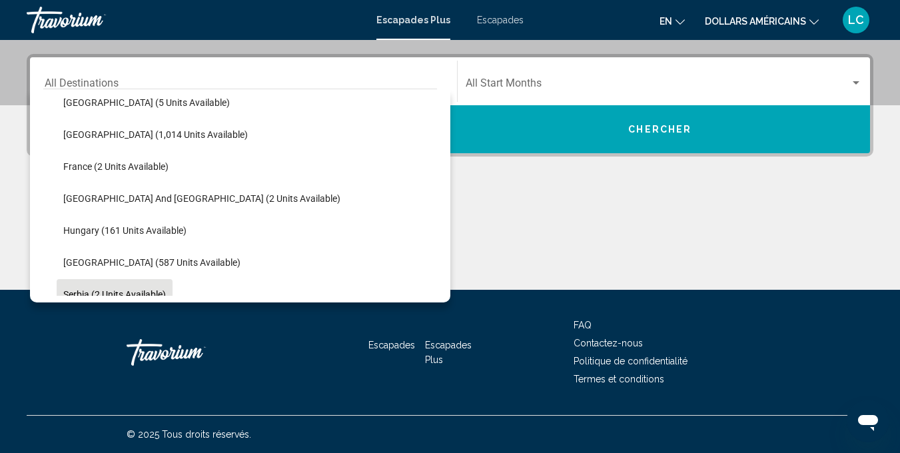
scroll to position [443, 0]
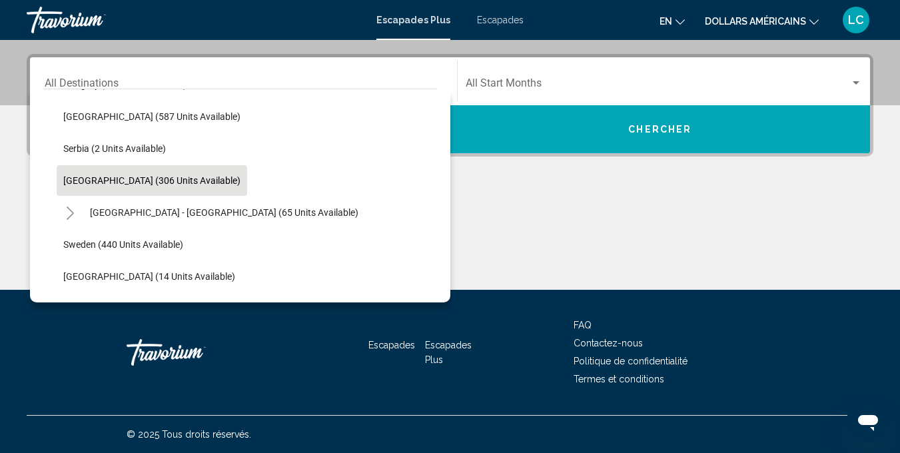
click at [115, 187] on button "[GEOGRAPHIC_DATA] (306 units available)" at bounding box center [152, 180] width 191 height 31
type input "**********"
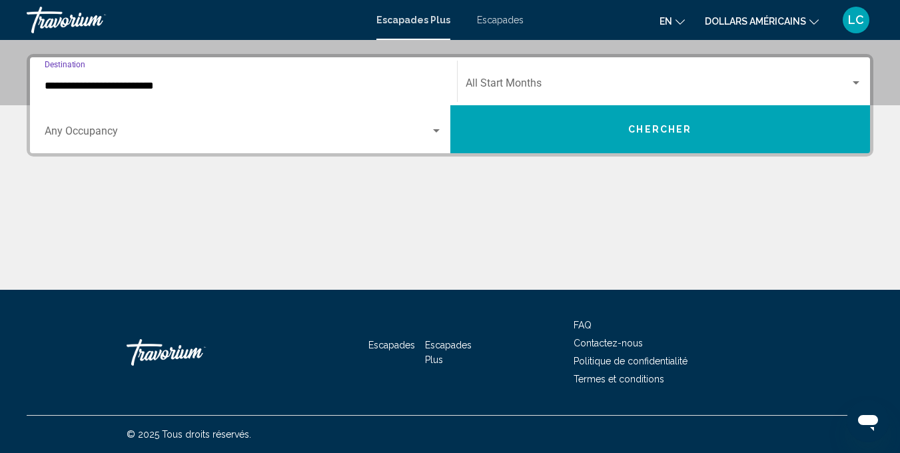
click at [395, 125] on div "Occupancy Any Occupancy" at bounding box center [244, 130] width 398 height 42
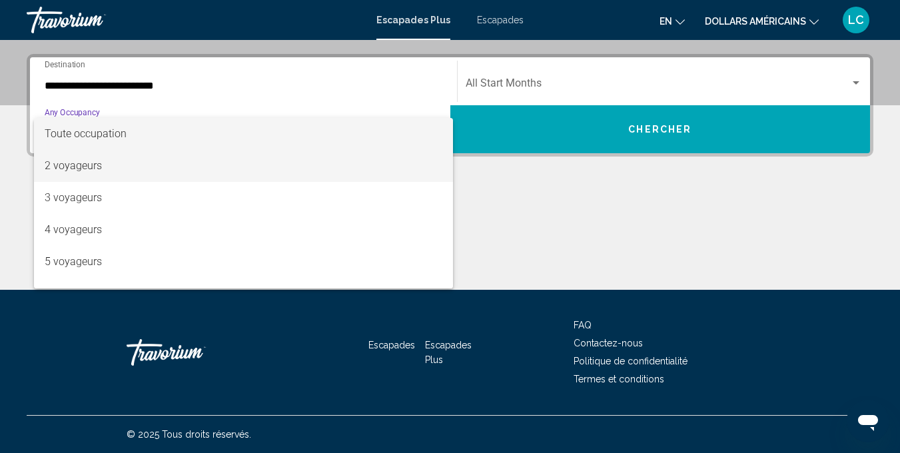
click at [115, 163] on span "2 voyageurs" at bounding box center [244, 166] width 398 height 32
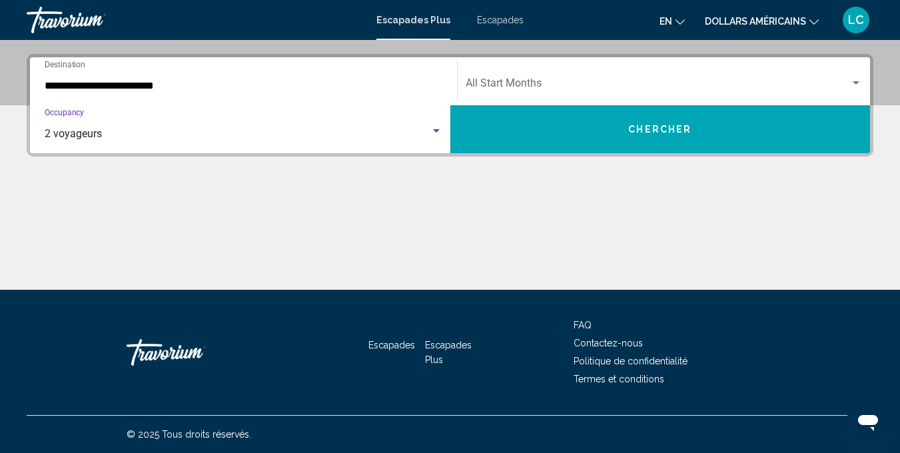
click at [613, 133] on button "Chercher" at bounding box center [661, 129] width 421 height 48
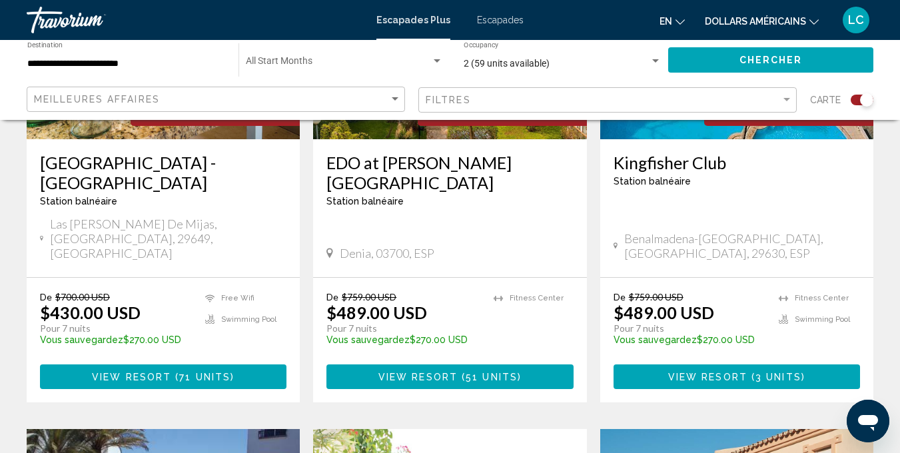
scroll to position [393, 0]
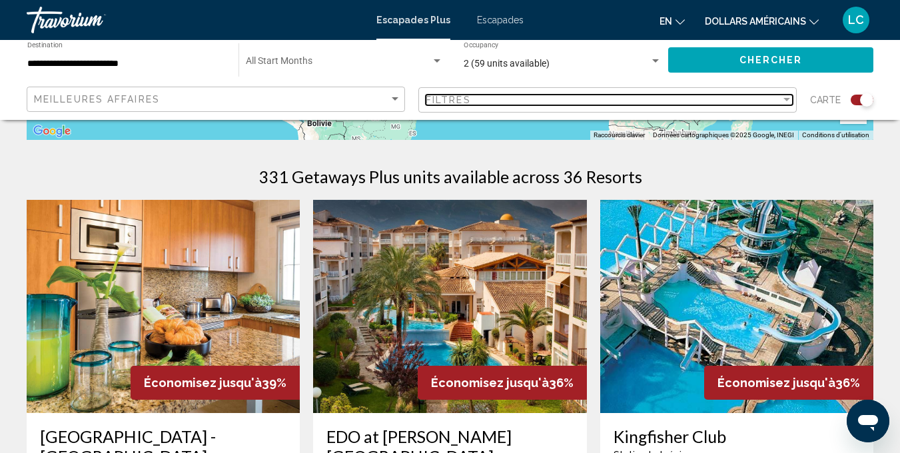
click at [569, 97] on div "Filtres" at bounding box center [603, 100] width 355 height 11
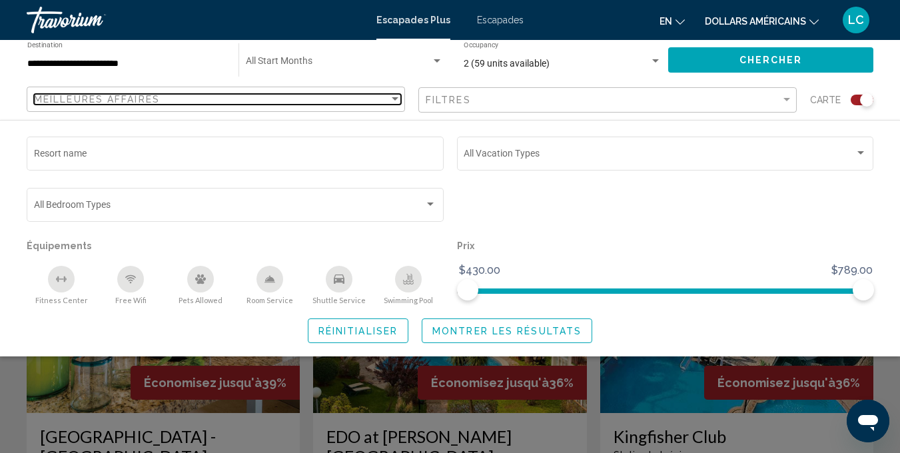
click at [363, 96] on div "Meilleures affaires" at bounding box center [211, 99] width 355 height 11
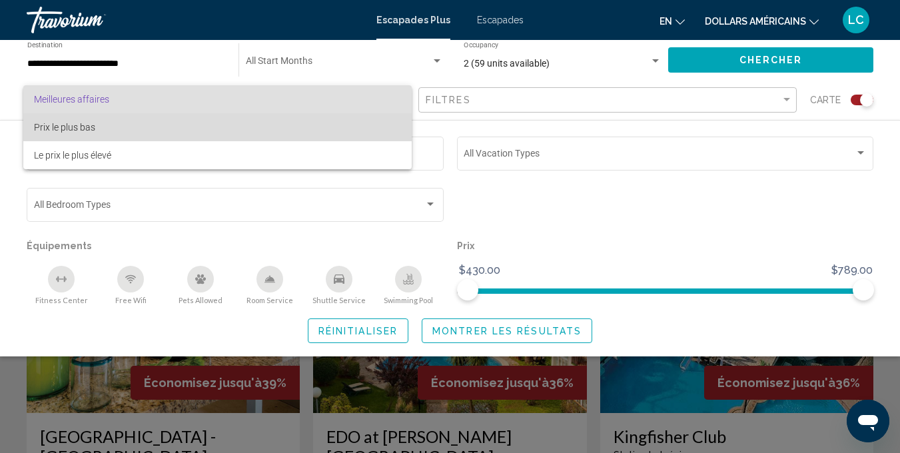
click at [359, 131] on span "Prix le plus bas" at bounding box center [217, 127] width 367 height 28
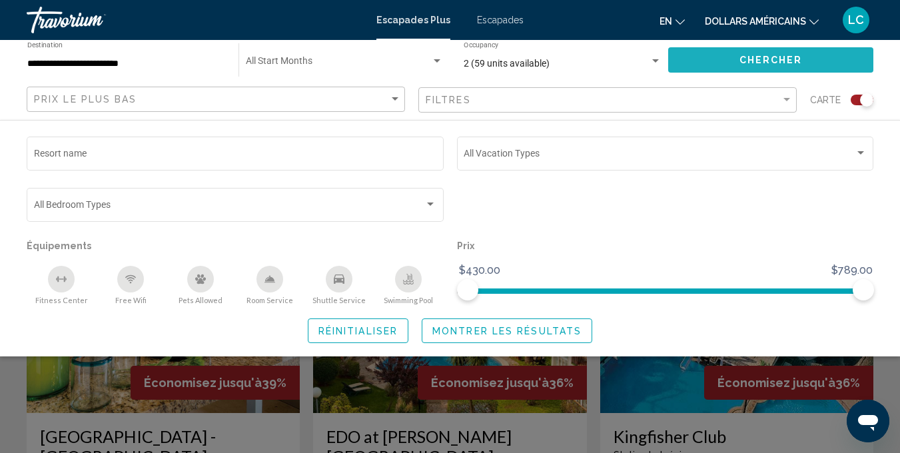
click at [729, 67] on button "Chercher" at bounding box center [770, 59] width 205 height 25
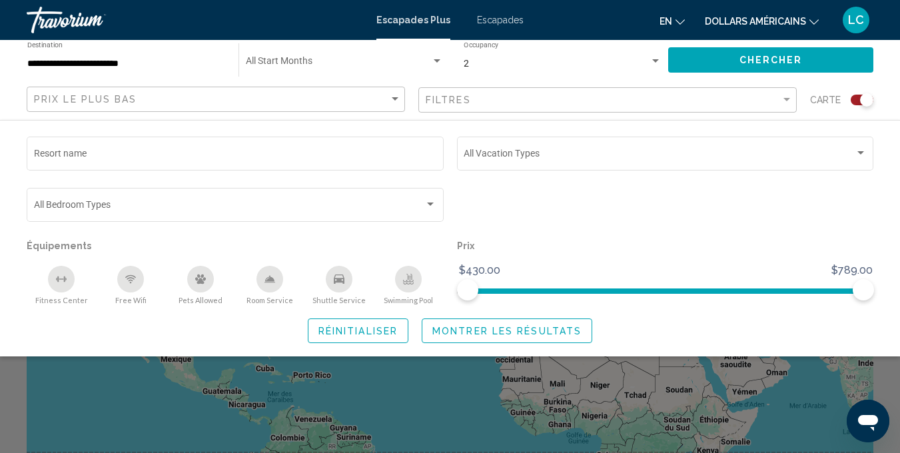
click at [777, 67] on button "Chercher" at bounding box center [770, 59] width 205 height 25
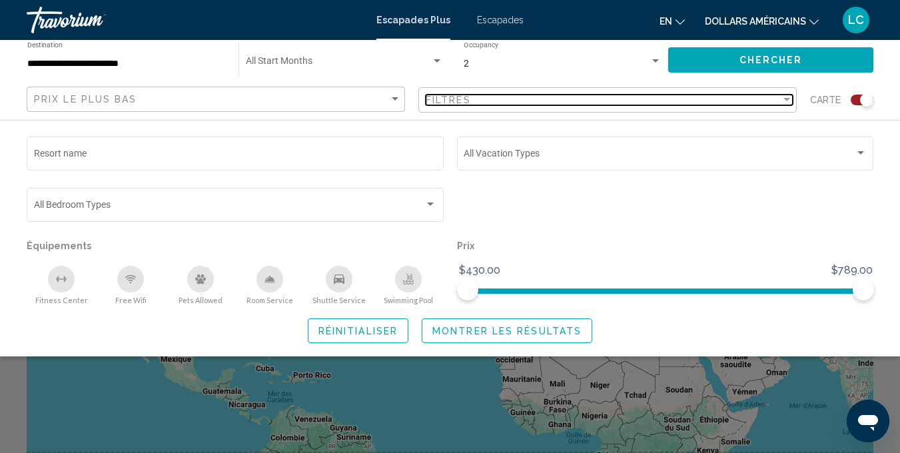
click at [787, 100] on div "Filter" at bounding box center [787, 99] width 7 height 3
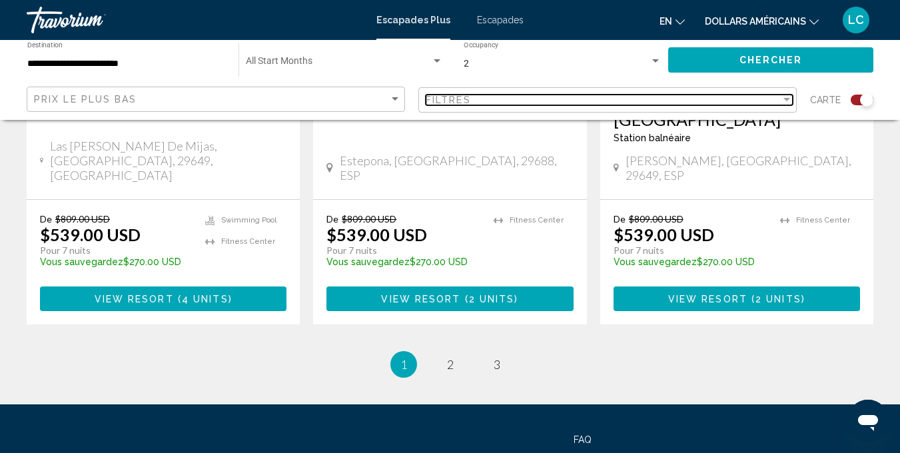
scroll to position [2253, 0]
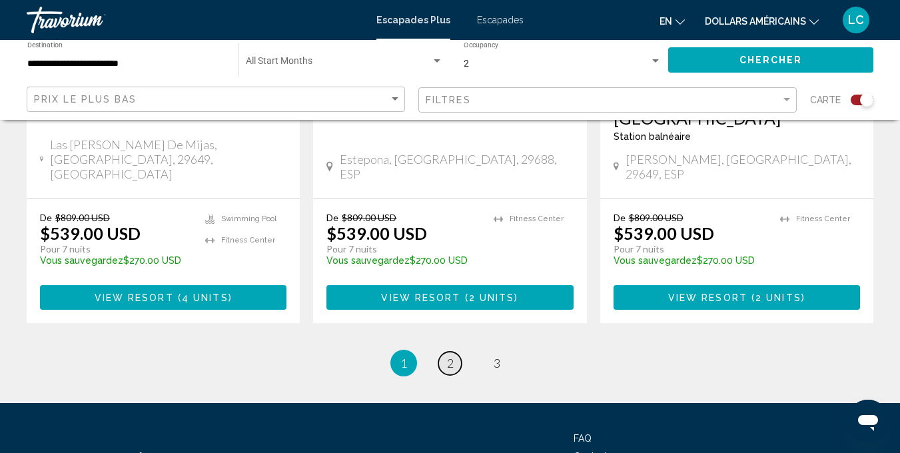
click at [453, 356] on span "2" at bounding box center [450, 363] width 7 height 15
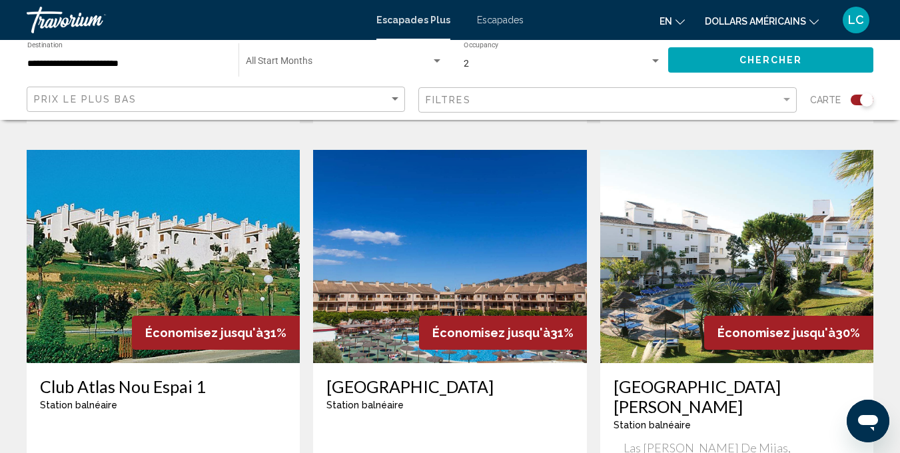
scroll to position [2139, 0]
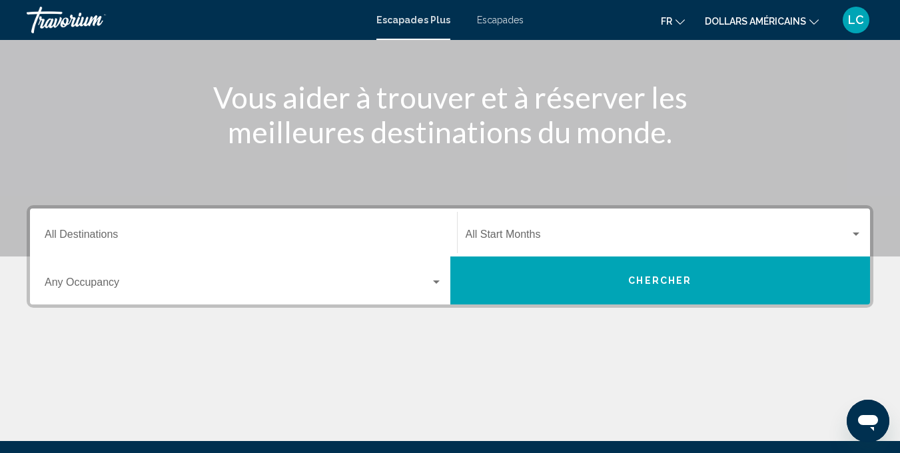
scroll to position [144, 0]
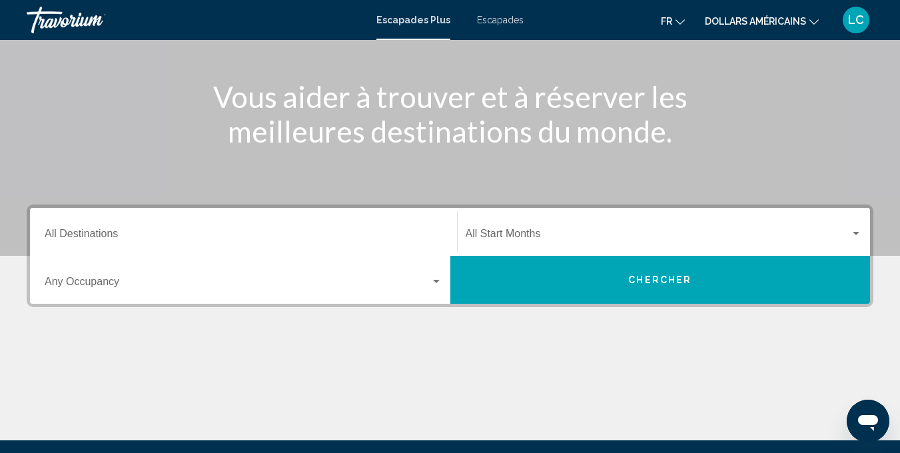
click at [427, 288] on span "Widget de recherche" at bounding box center [238, 285] width 386 height 12
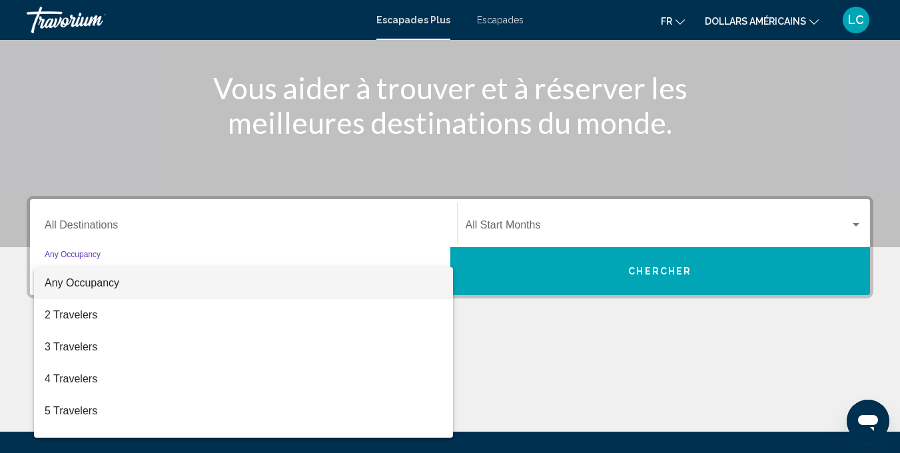
scroll to position [295, 0]
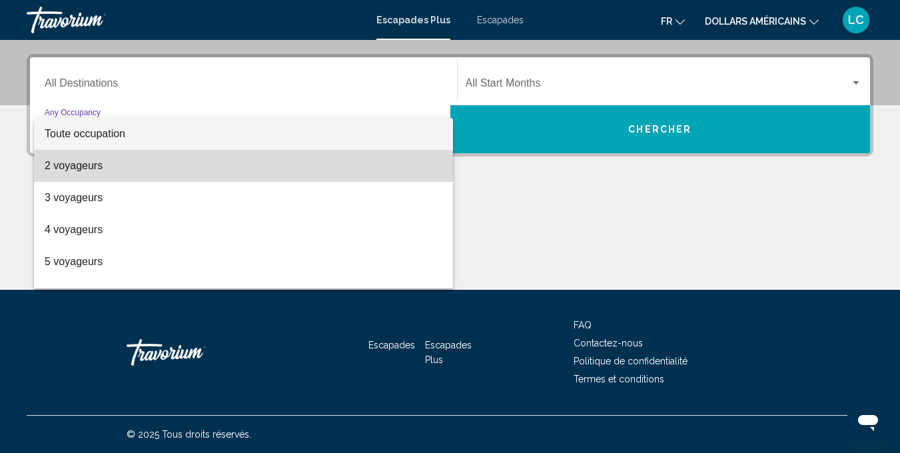
click at [346, 171] on span "2 voyageurs" at bounding box center [244, 166] width 398 height 32
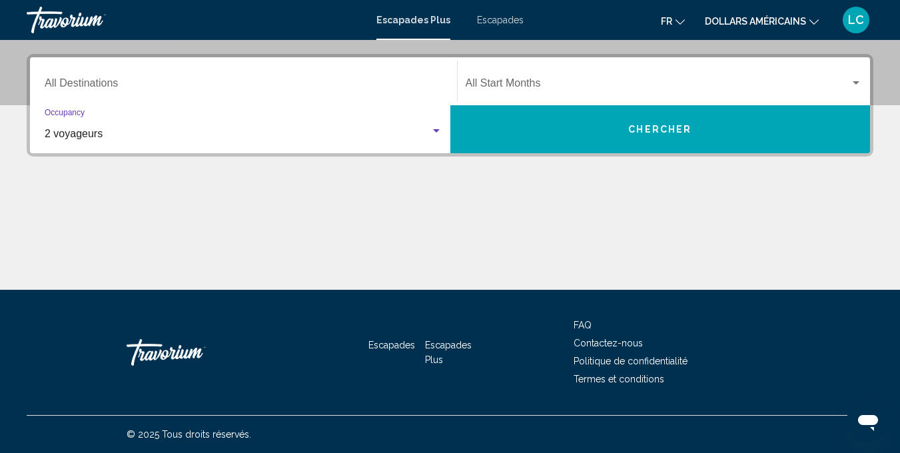
click at [367, 85] on input "Destination All Destinations" at bounding box center [244, 86] width 398 height 12
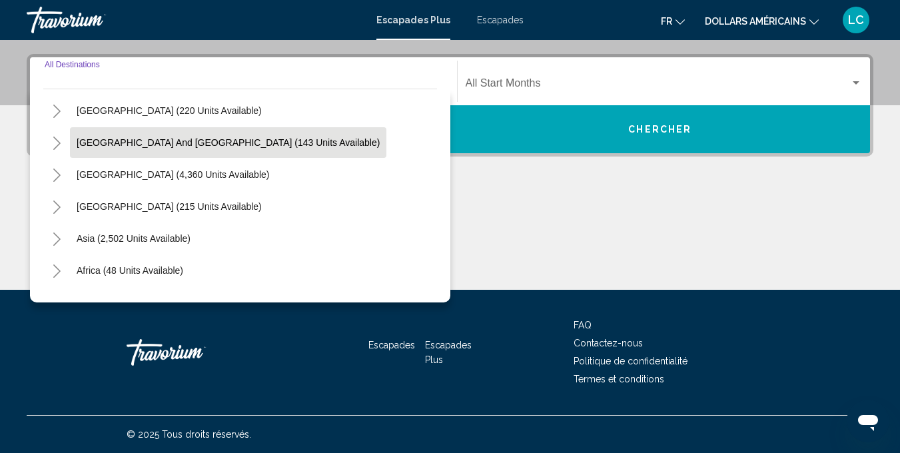
scroll to position [167, 0]
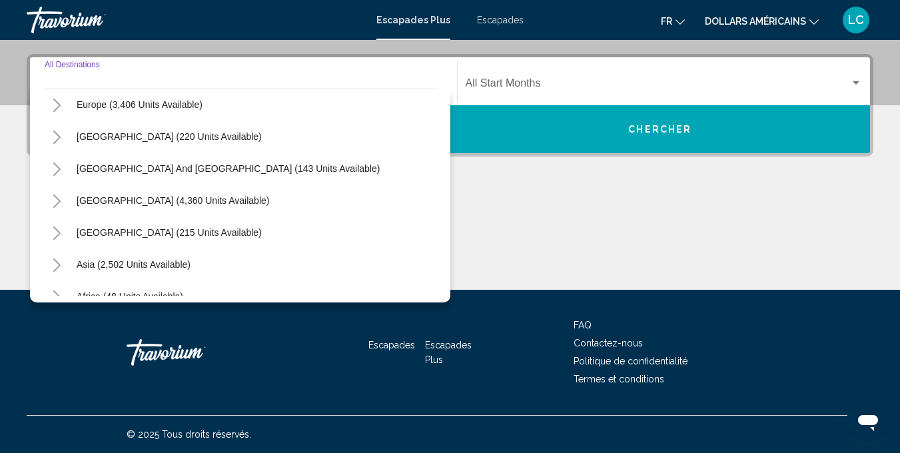
click at [59, 104] on icon "Toggle Europe (3,406 units available)" at bounding box center [56, 105] width 7 height 13
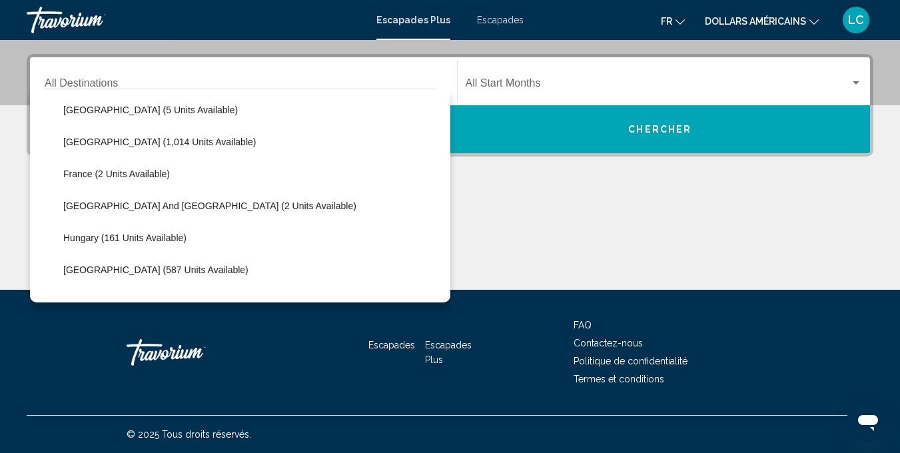
scroll to position [304, 0]
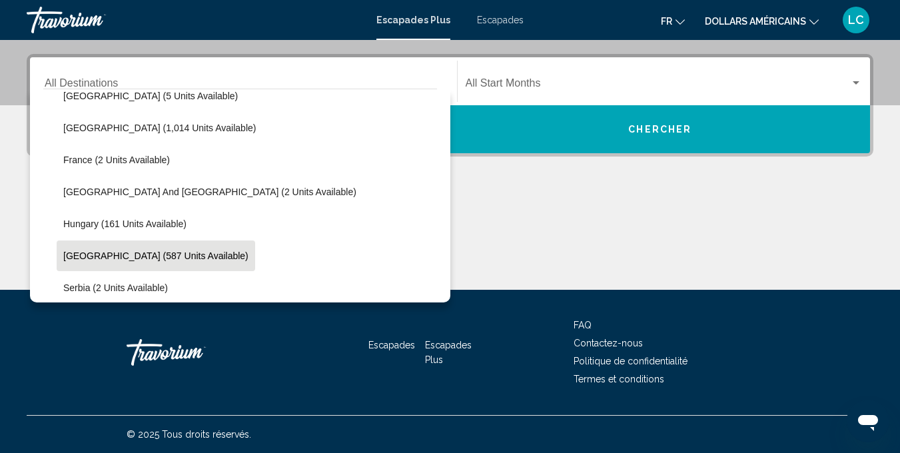
click at [158, 254] on span "[GEOGRAPHIC_DATA] (587 units available)" at bounding box center [155, 256] width 185 height 11
type input "**********"
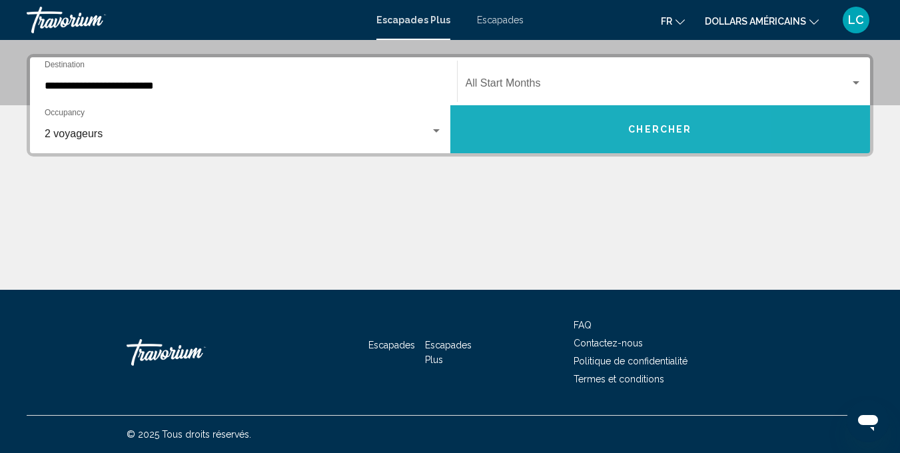
click at [567, 125] on button "Chercher" at bounding box center [661, 129] width 421 height 48
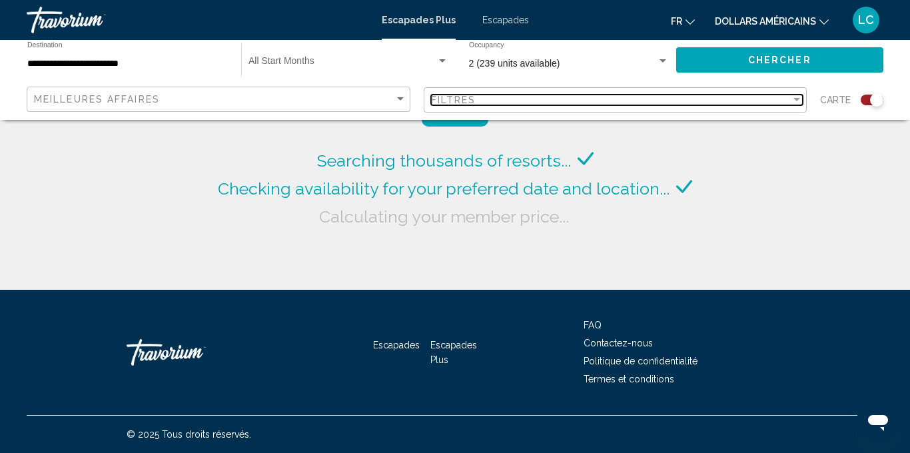
click at [638, 101] on div "Filtres" at bounding box center [611, 100] width 361 height 11
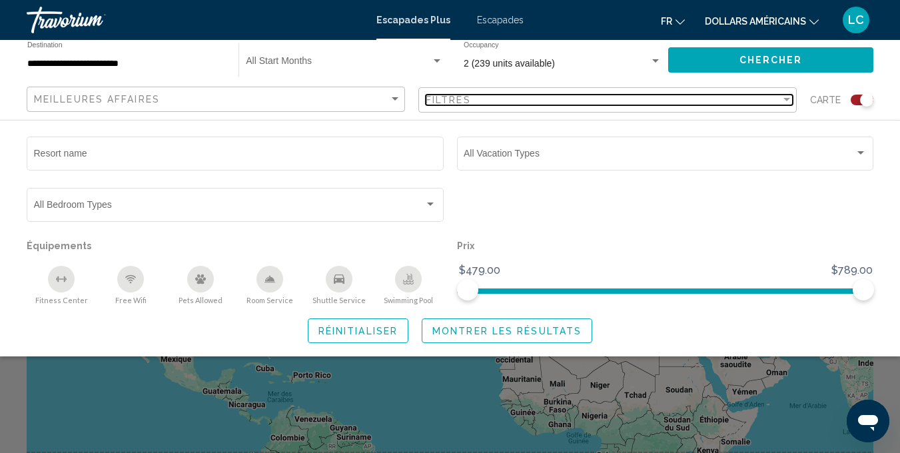
click at [638, 101] on div "Filtres" at bounding box center [603, 100] width 355 height 11
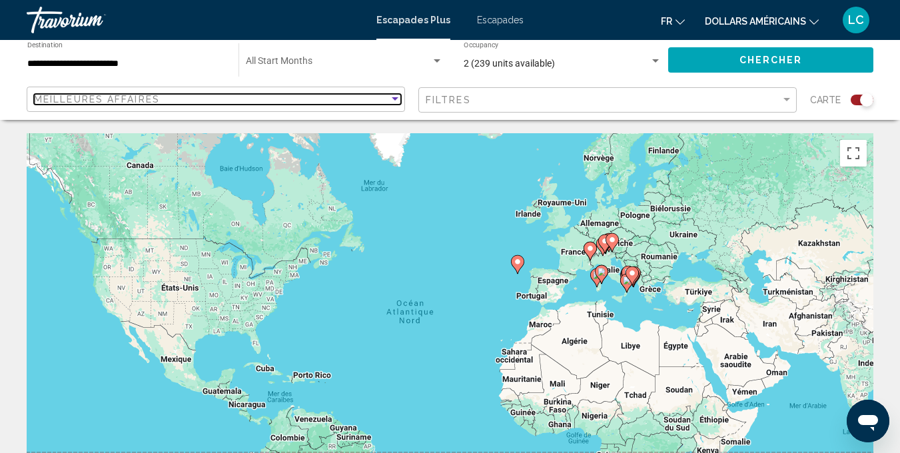
click at [377, 103] on div "Meilleures affaires" at bounding box center [211, 99] width 355 height 11
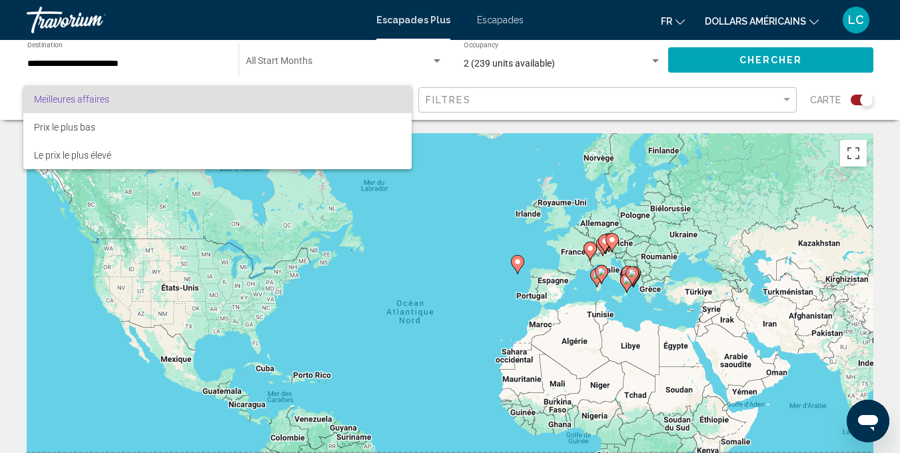
click at [377, 103] on span "Meilleures affaires" at bounding box center [217, 99] width 367 height 28
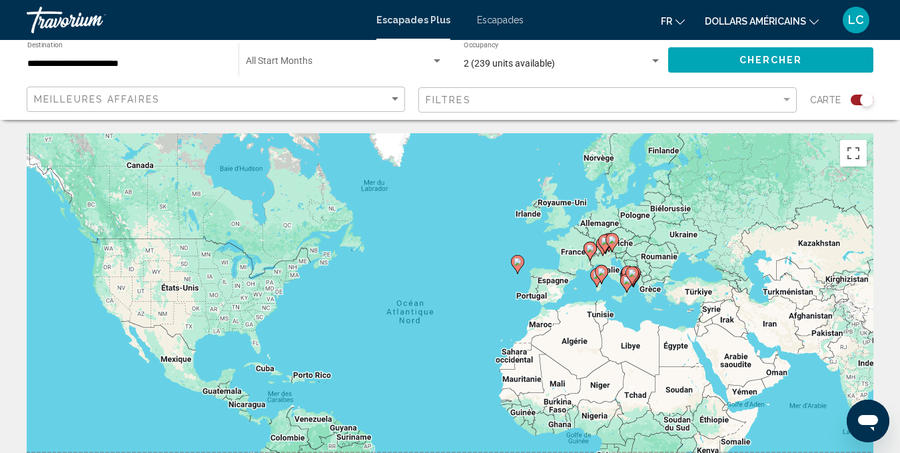
click at [605, 275] on g "Contenu principal" at bounding box center [601, 274] width 13 height 19
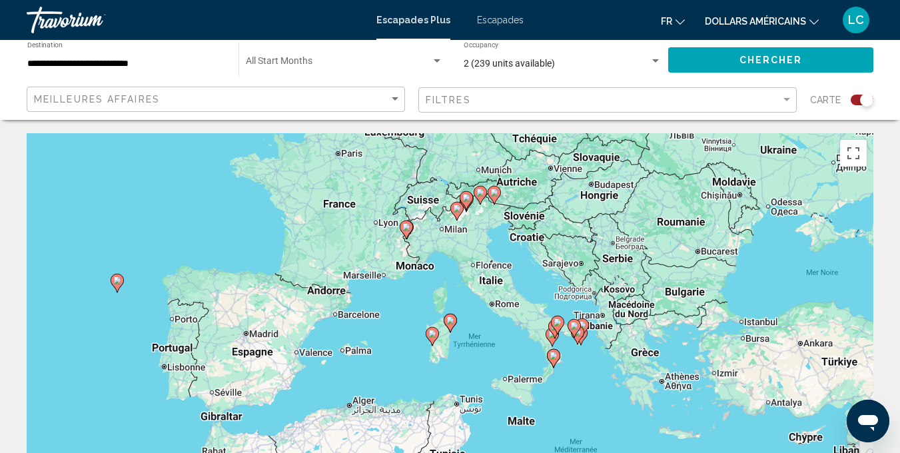
click at [555, 352] on icon "Contenu principal" at bounding box center [553, 358] width 12 height 17
type input "**********"
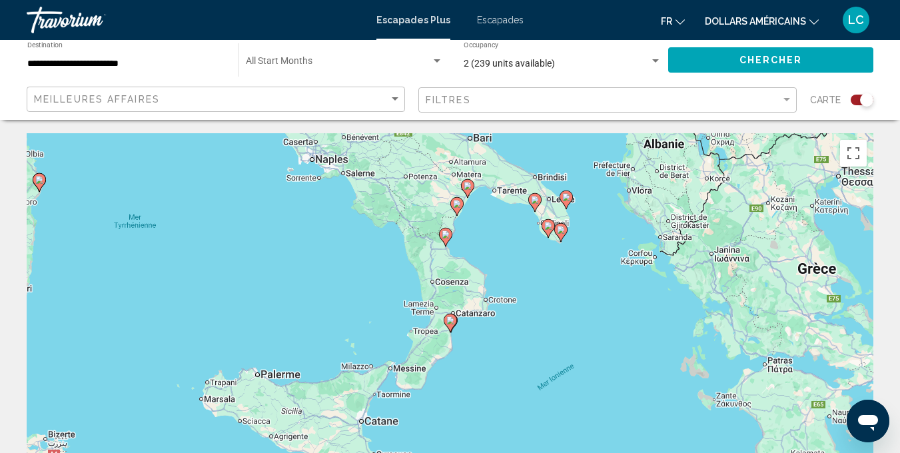
click at [569, 201] on icon "Contenu principal" at bounding box center [566, 199] width 12 height 17
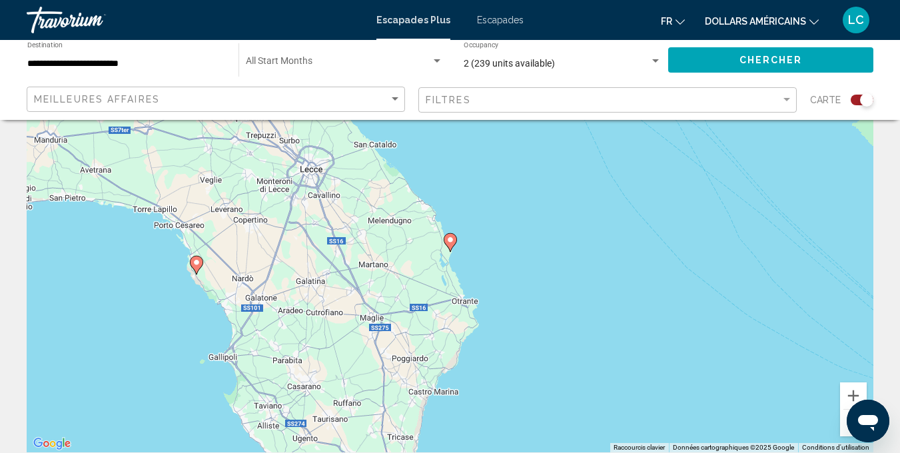
scroll to position [139, 0]
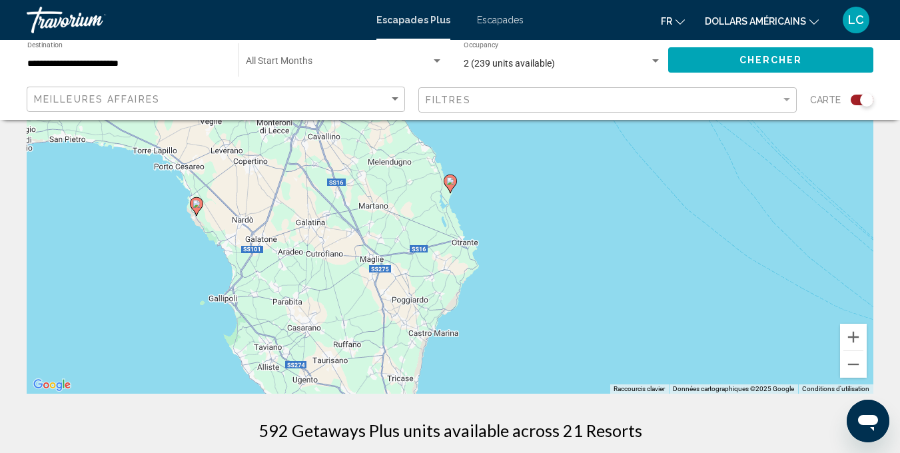
click at [195, 208] on icon "Contenu principal" at bounding box center [196, 206] width 12 height 17
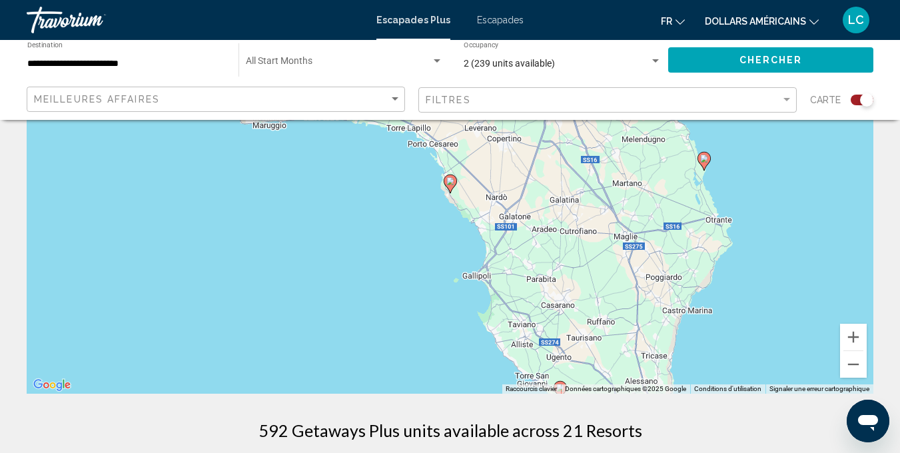
click at [455, 184] on icon "Contenu principal" at bounding box center [450, 183] width 12 height 17
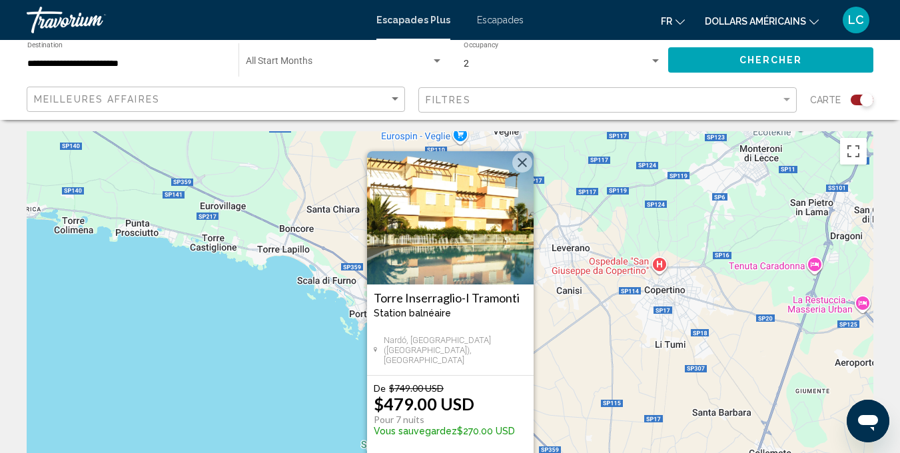
scroll to position [0, 0]
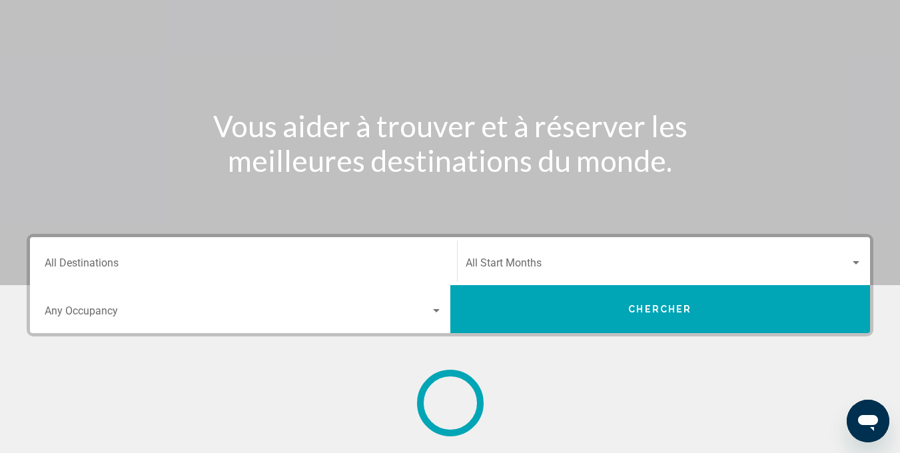
scroll to position [22, 0]
